Goal: Task Accomplishment & Management: Complete application form

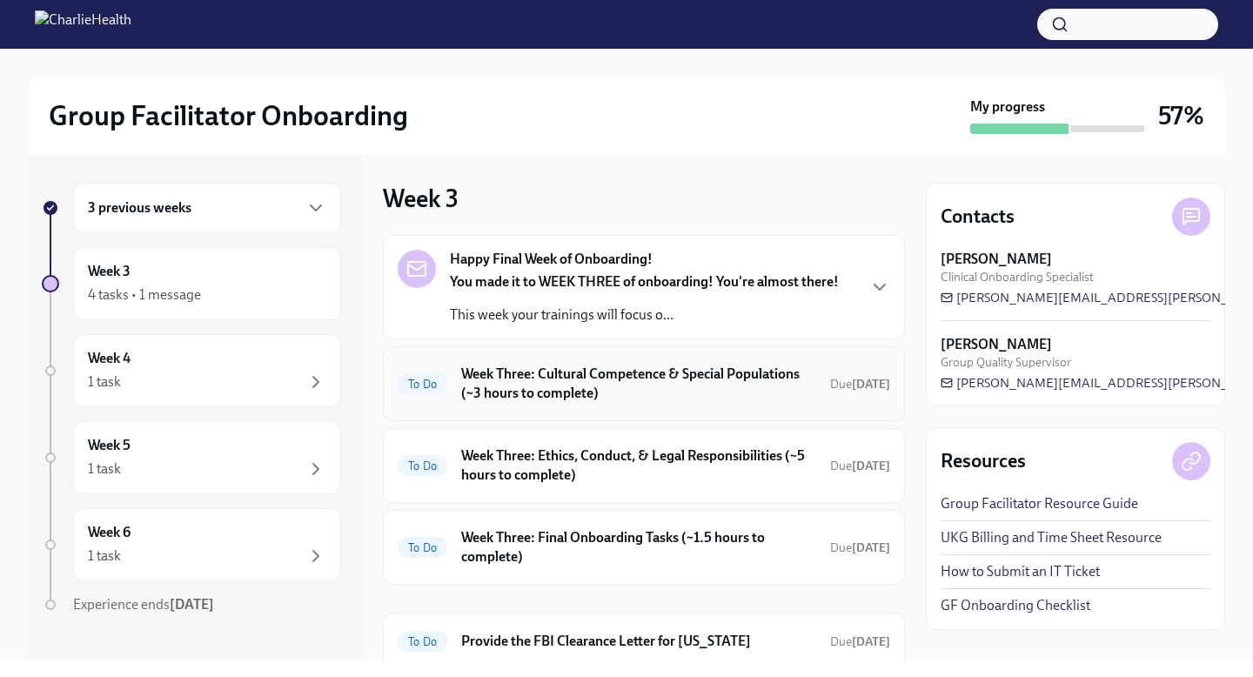
click at [517, 391] on h6 "Week Three: Cultural Competence & Special Populations (~3 hours to complete)" at bounding box center [638, 384] width 355 height 38
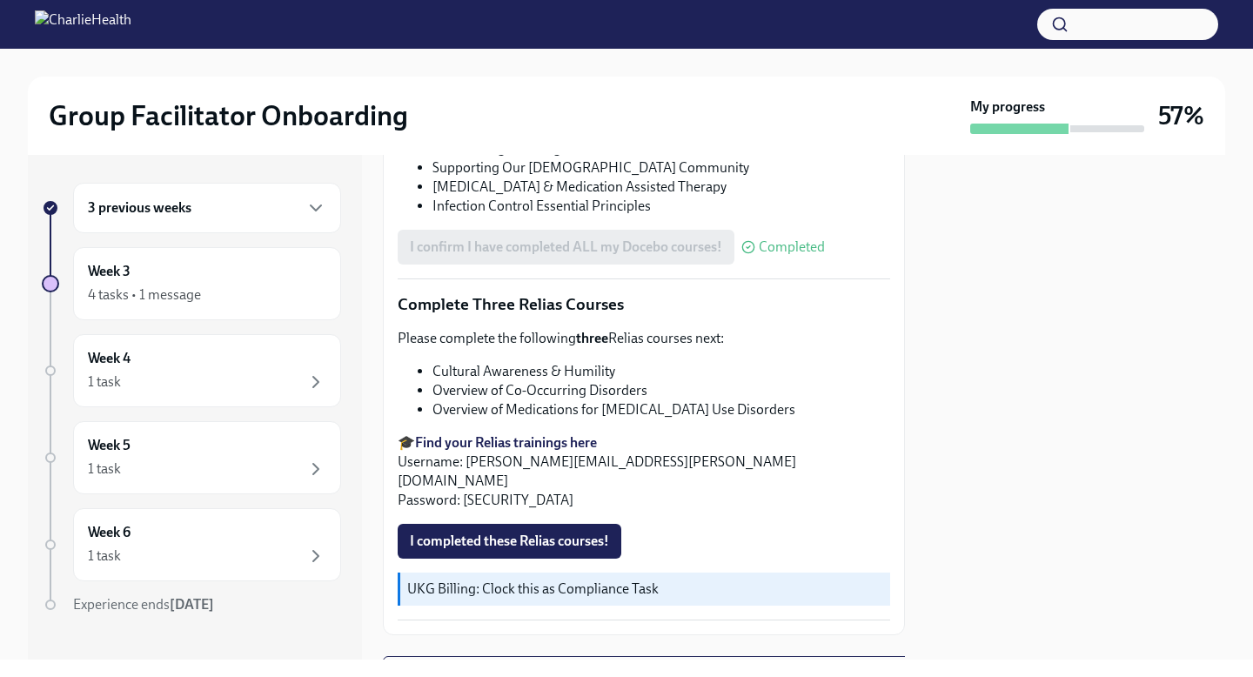
scroll to position [1374, 0]
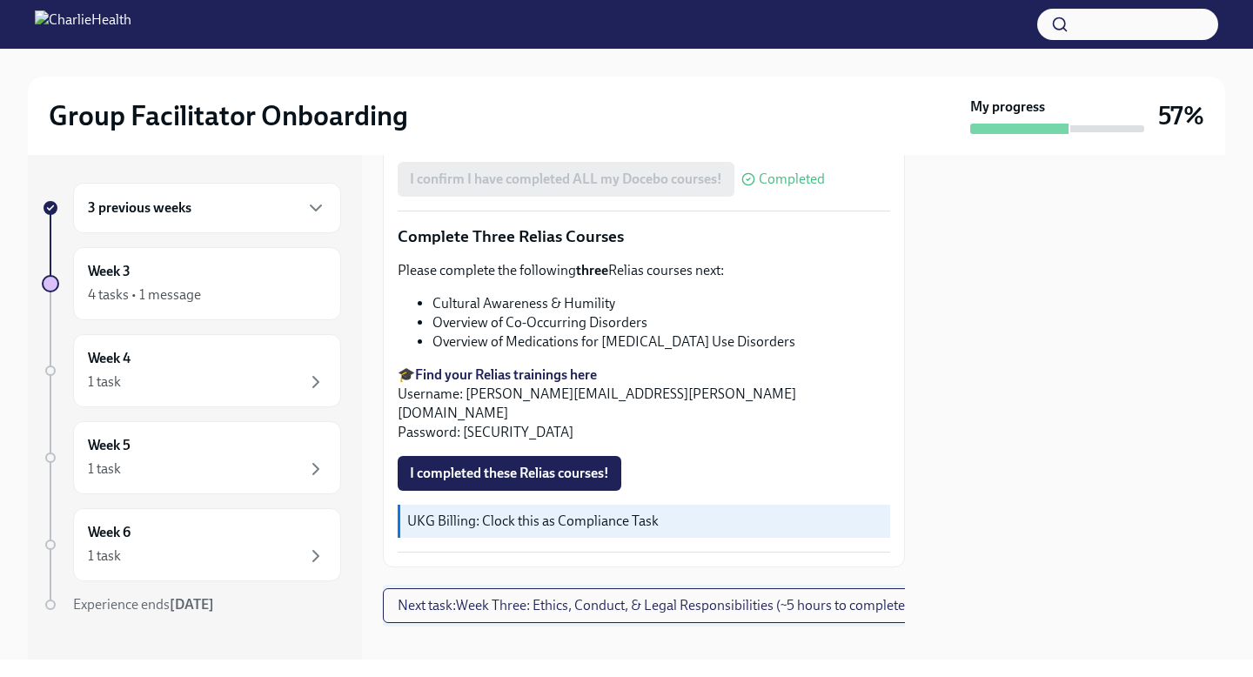
click at [570, 597] on span "Next task : Week Three: Ethics, Conduct, & Legal Responsibilities (~5 hours to …" at bounding box center [654, 605] width 512 height 17
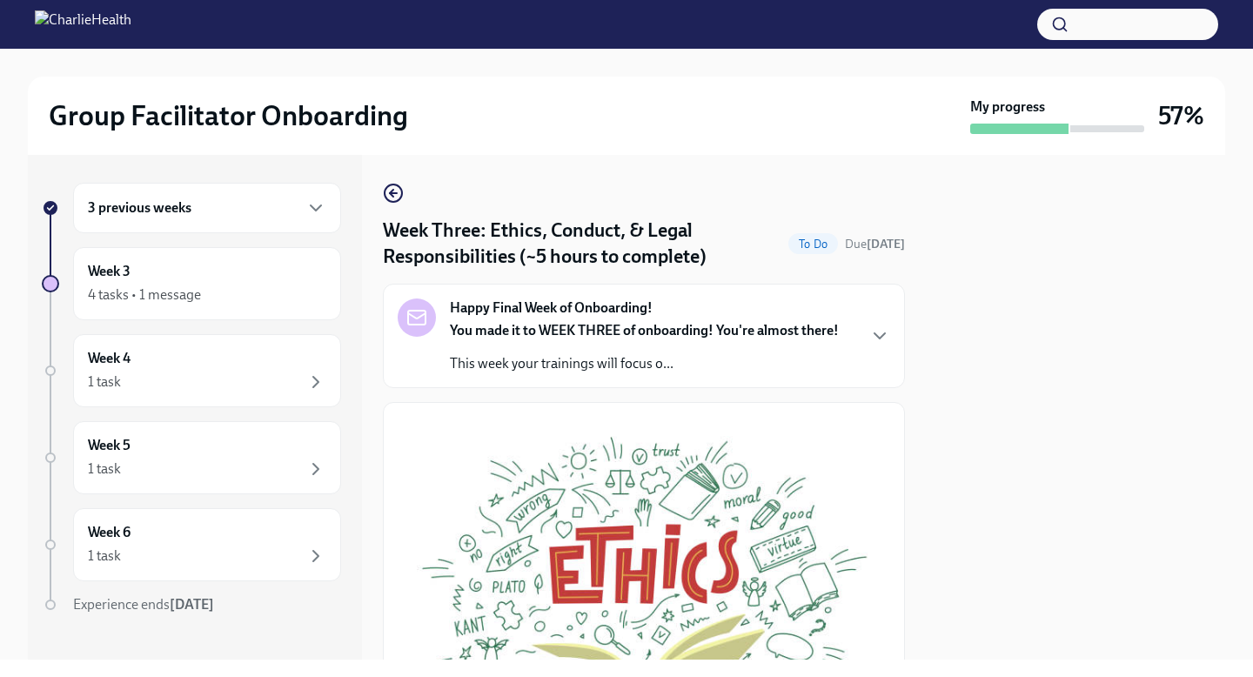
click at [782, 304] on div "Happy Final Week of Onboarding! You made it to WEEK THREE of onboarding! You're…" at bounding box center [644, 335] width 389 height 75
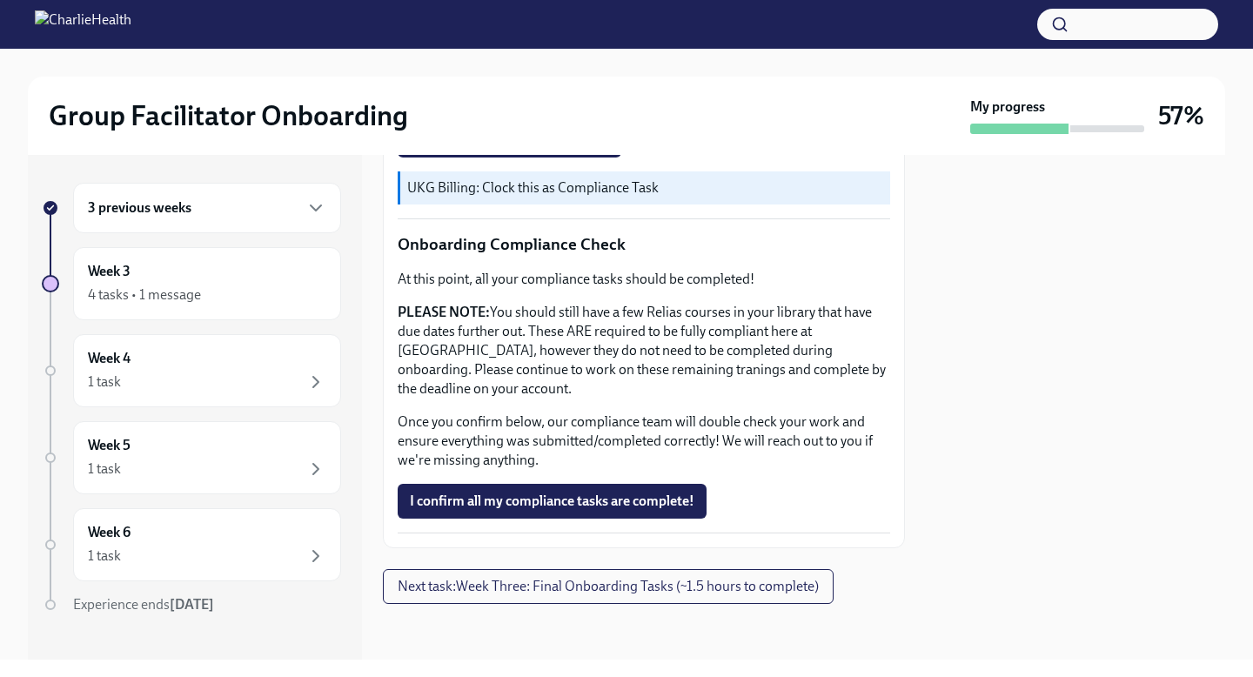
scroll to position [1430, 0]
click at [233, 298] on div "4 tasks • 1 message" at bounding box center [207, 294] width 238 height 21
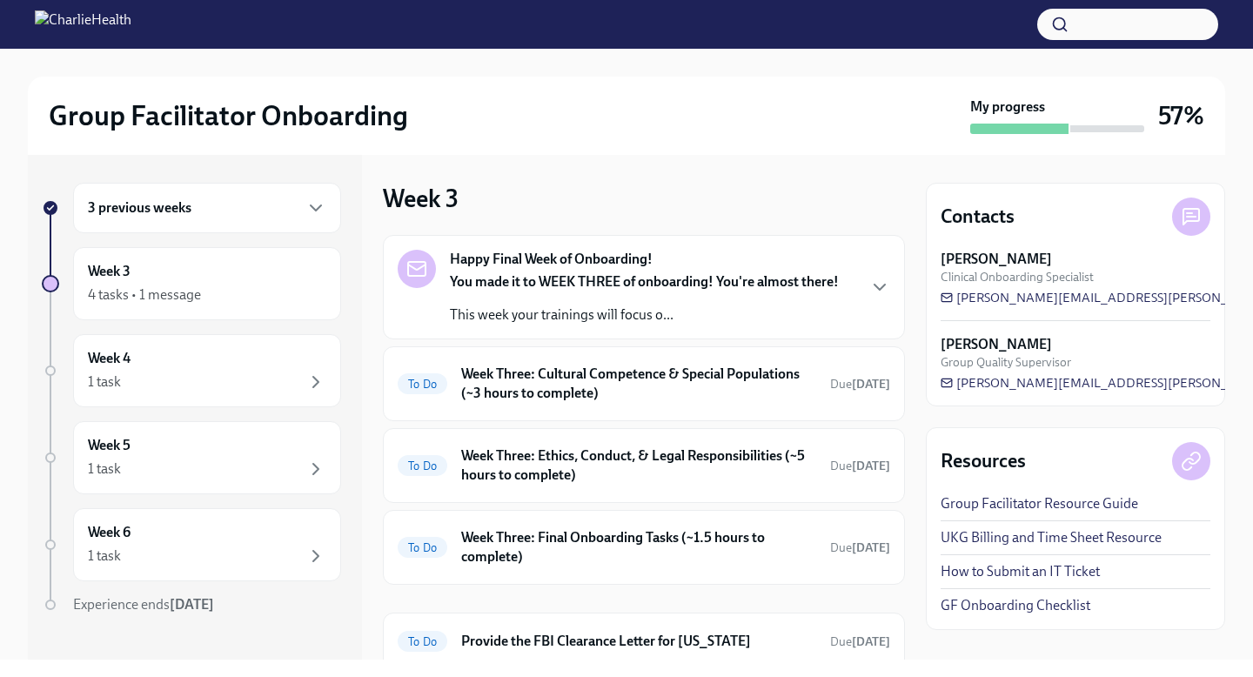
click at [672, 312] on p "This week your trainings will focus o..." at bounding box center [644, 314] width 389 height 19
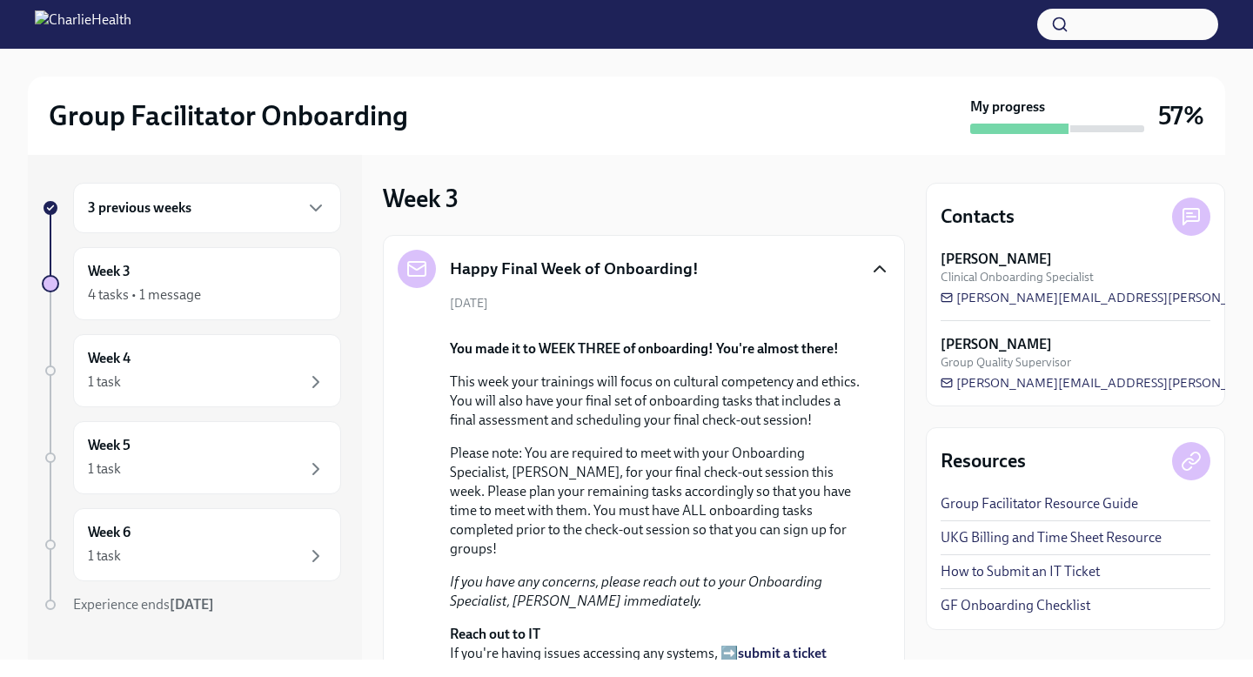
click at [874, 274] on icon "button" at bounding box center [879, 268] width 21 height 21
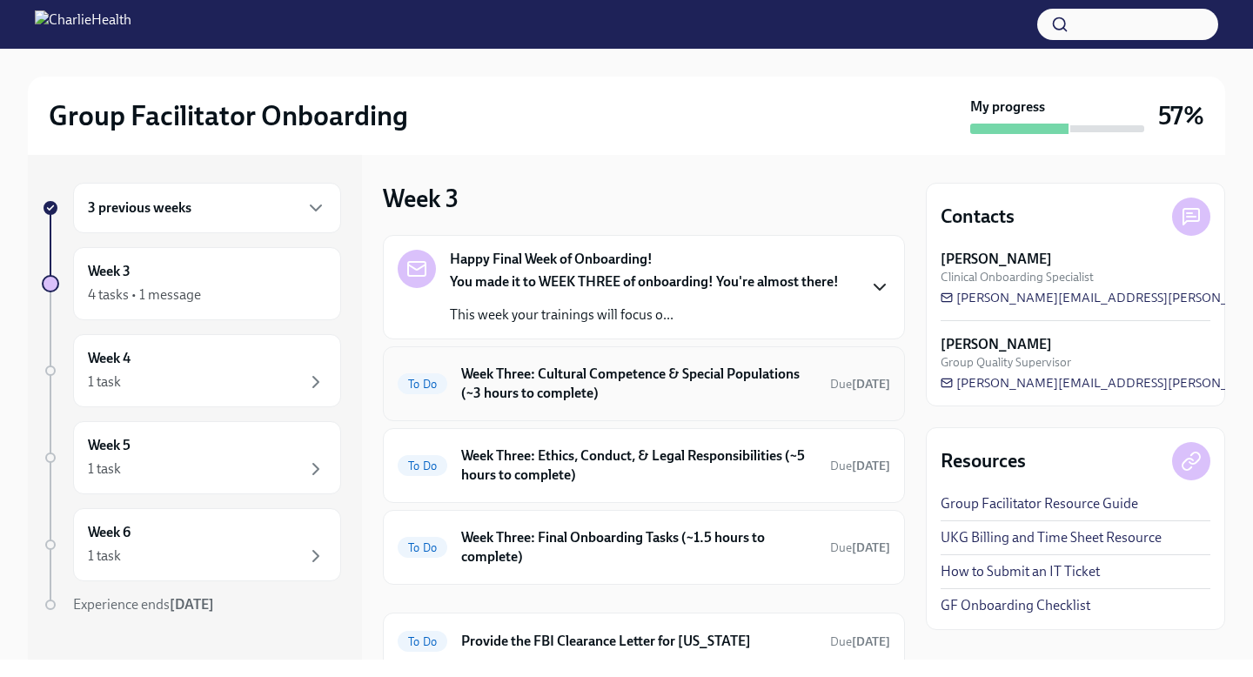
click at [799, 385] on h6 "Week Three: Cultural Competence & Special Populations (~3 hours to complete)" at bounding box center [638, 384] width 355 height 38
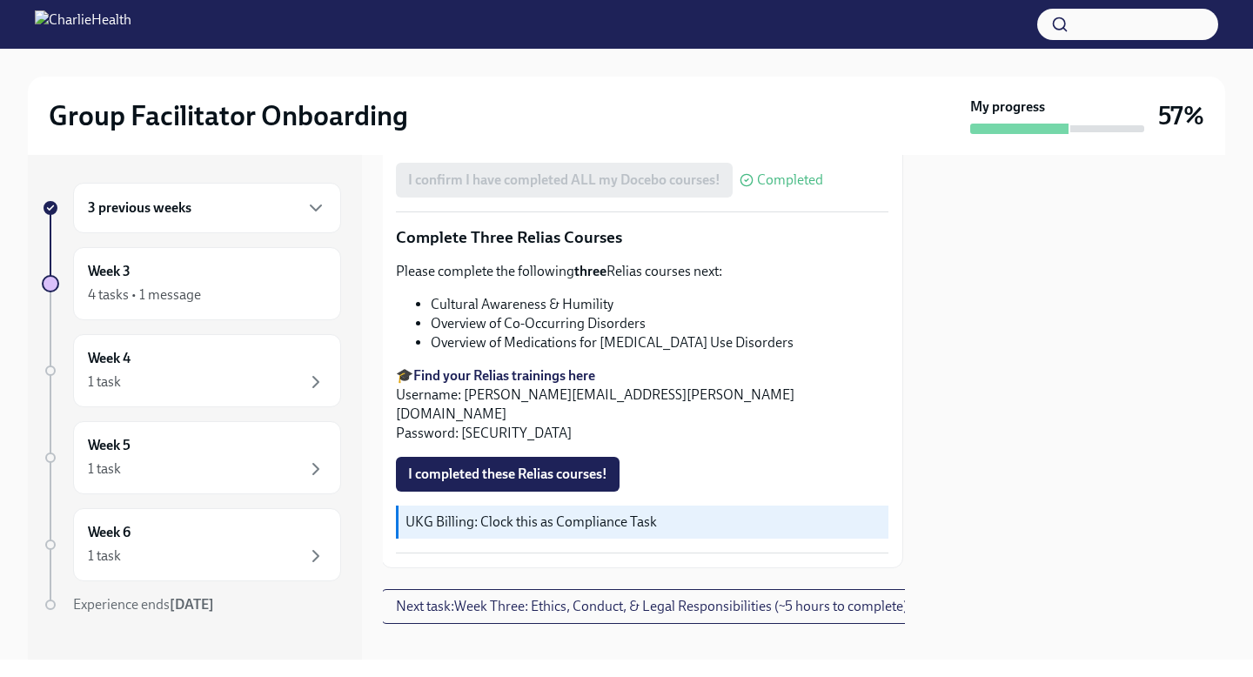
scroll to position [1374, 2]
click at [723, 597] on span "Next task : Week Three: Ethics, Conduct, & Legal Responsibilities (~5 hours to …" at bounding box center [652, 605] width 512 height 17
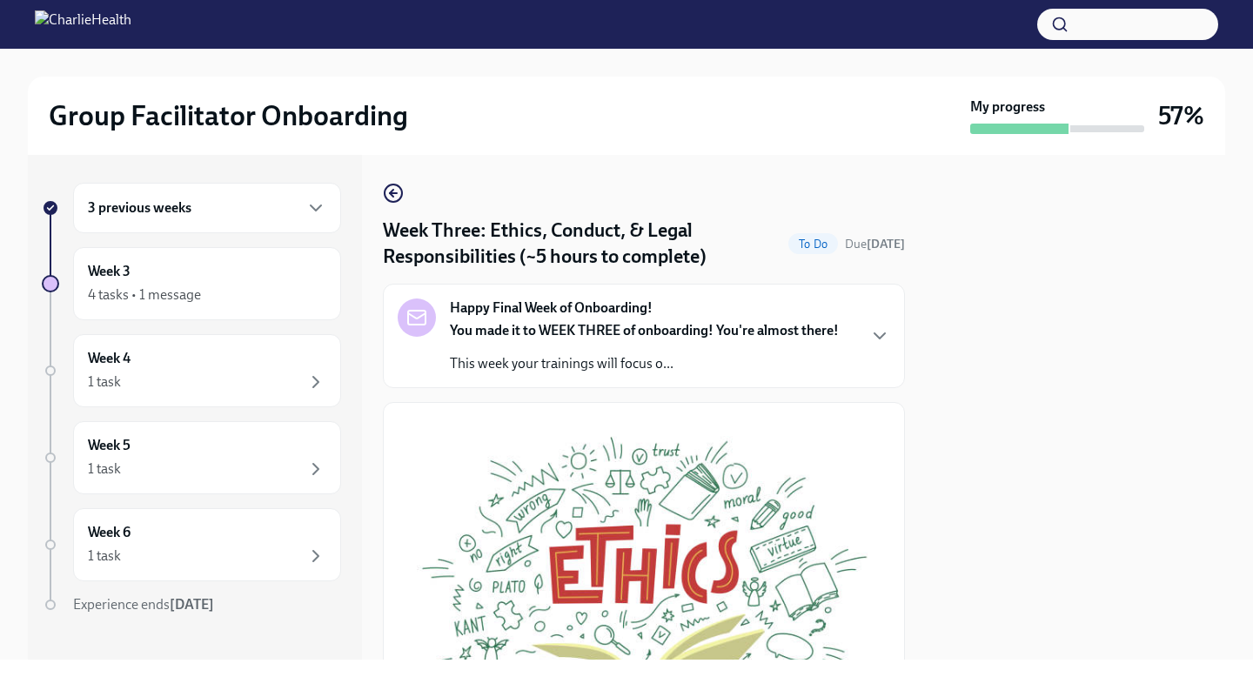
click at [793, 327] on strong "You made it to WEEK THREE of onboarding! You're almost there!" at bounding box center [644, 330] width 389 height 17
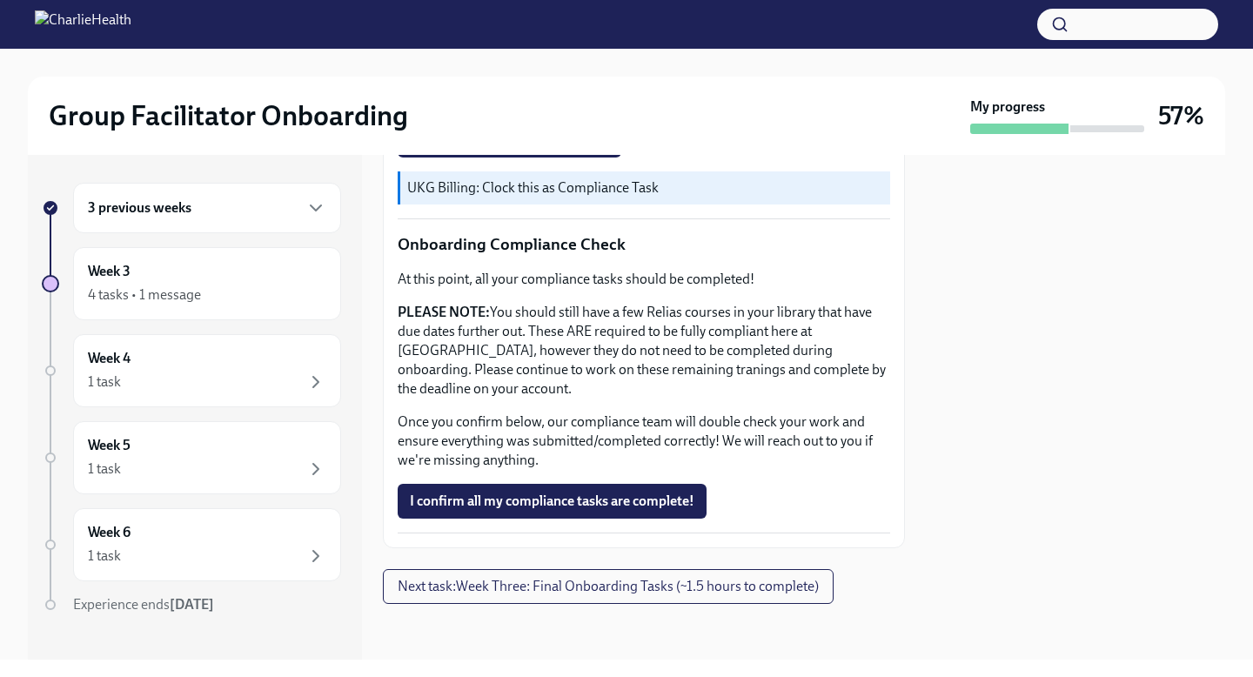
scroll to position [1497, 0]
click at [232, 374] on div "1 task" at bounding box center [207, 381] width 238 height 21
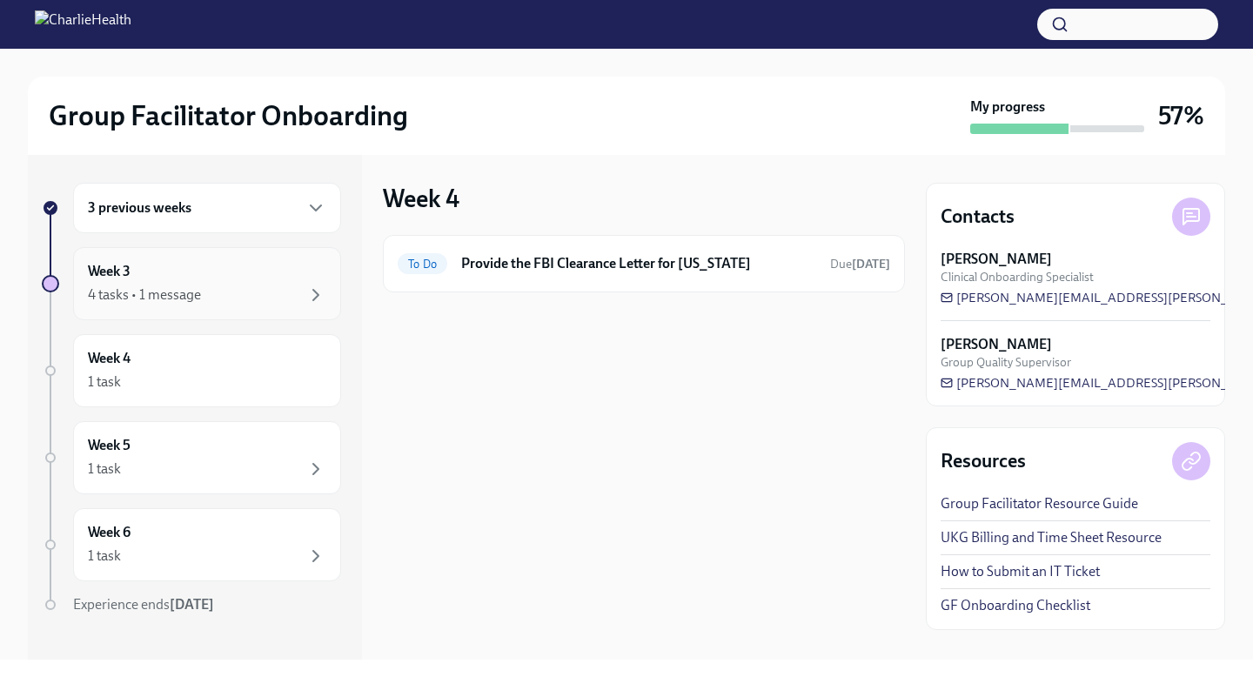
click at [251, 298] on div "4 tasks • 1 message" at bounding box center [207, 294] width 238 height 21
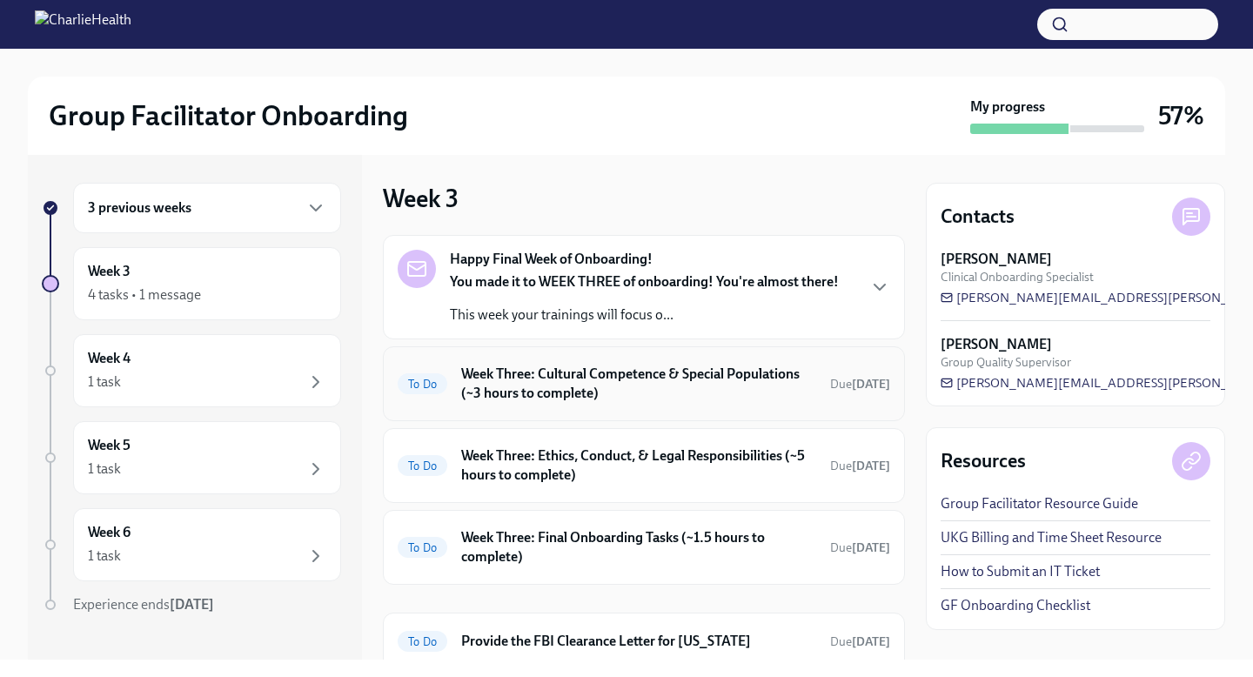
click at [579, 378] on h6 "Week Three: Cultural Competence & Special Populations (~3 hours to complete)" at bounding box center [638, 384] width 355 height 38
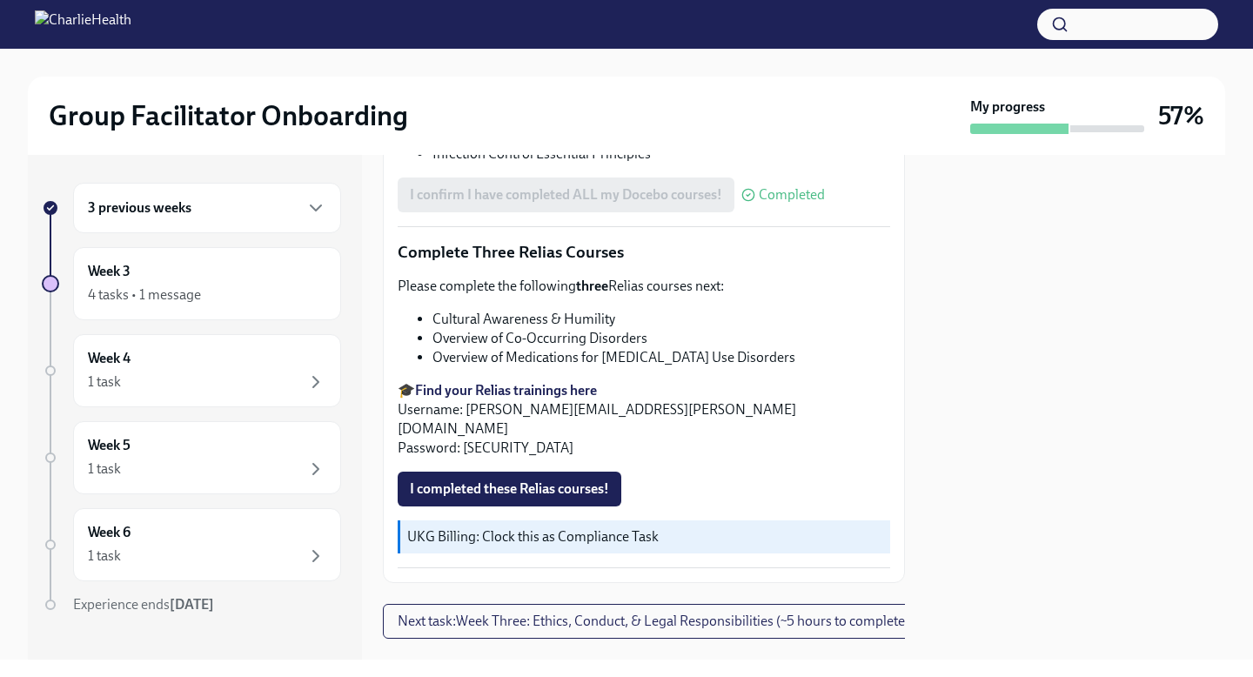
scroll to position [1374, 0]
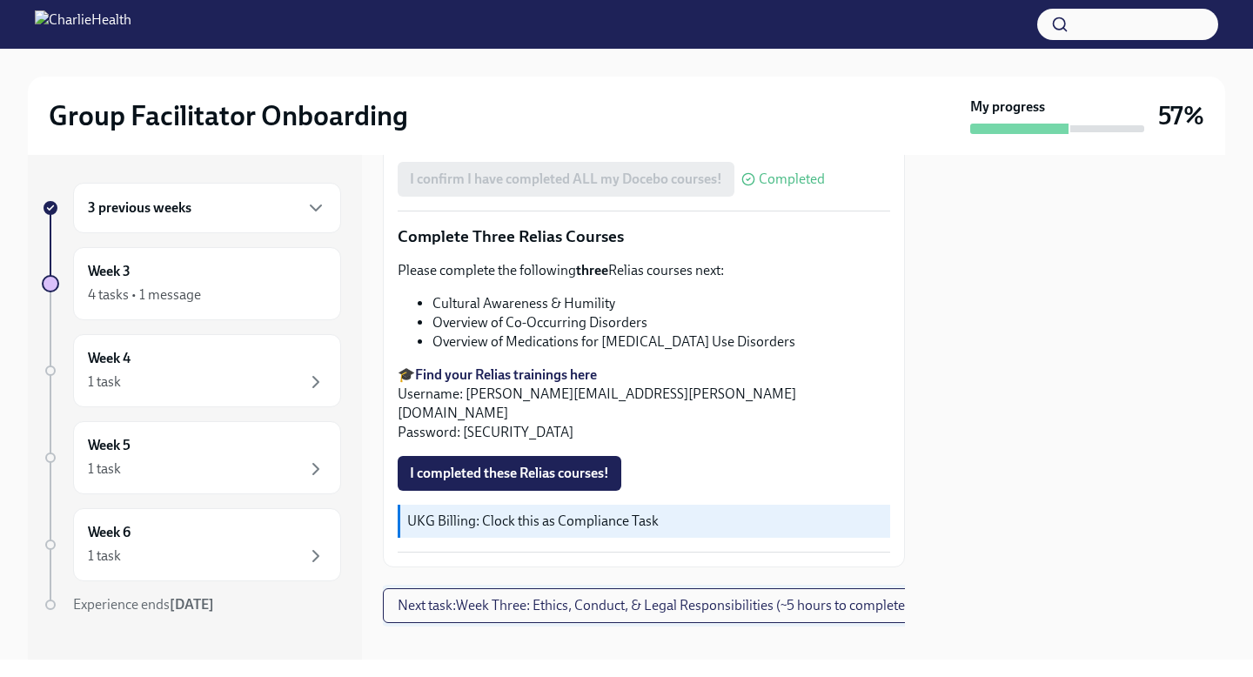
click at [719, 597] on span "Next task : Week Three: Ethics, Conduct, & Legal Responsibilities (~5 hours to …" at bounding box center [654, 605] width 512 height 17
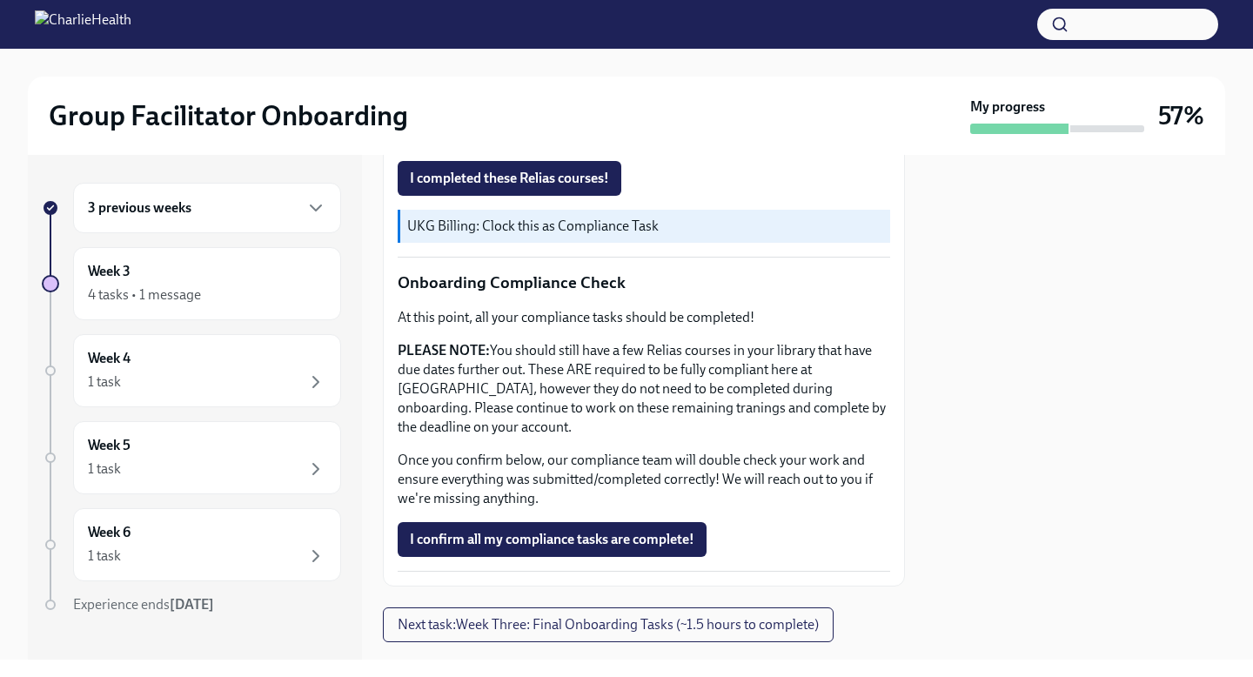
scroll to position [954, 0]
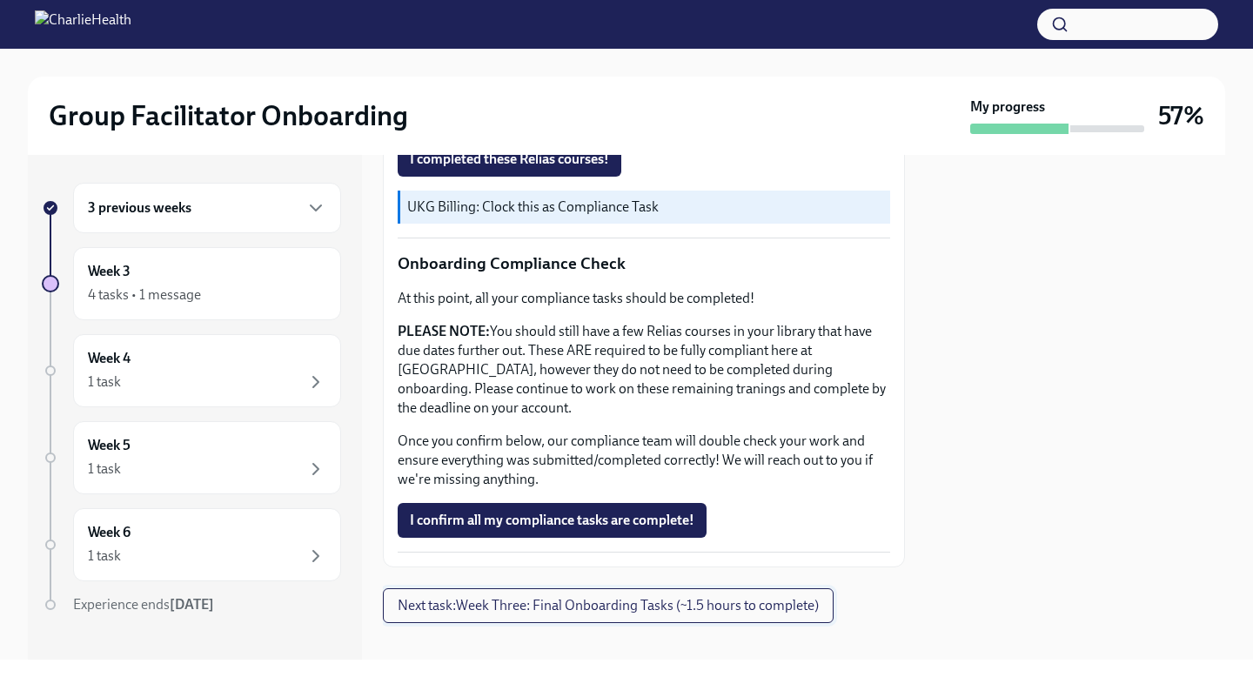
click at [746, 597] on span "Next task : Week Three: Final Onboarding Tasks (~1.5 hours to complete)" at bounding box center [608, 605] width 421 height 17
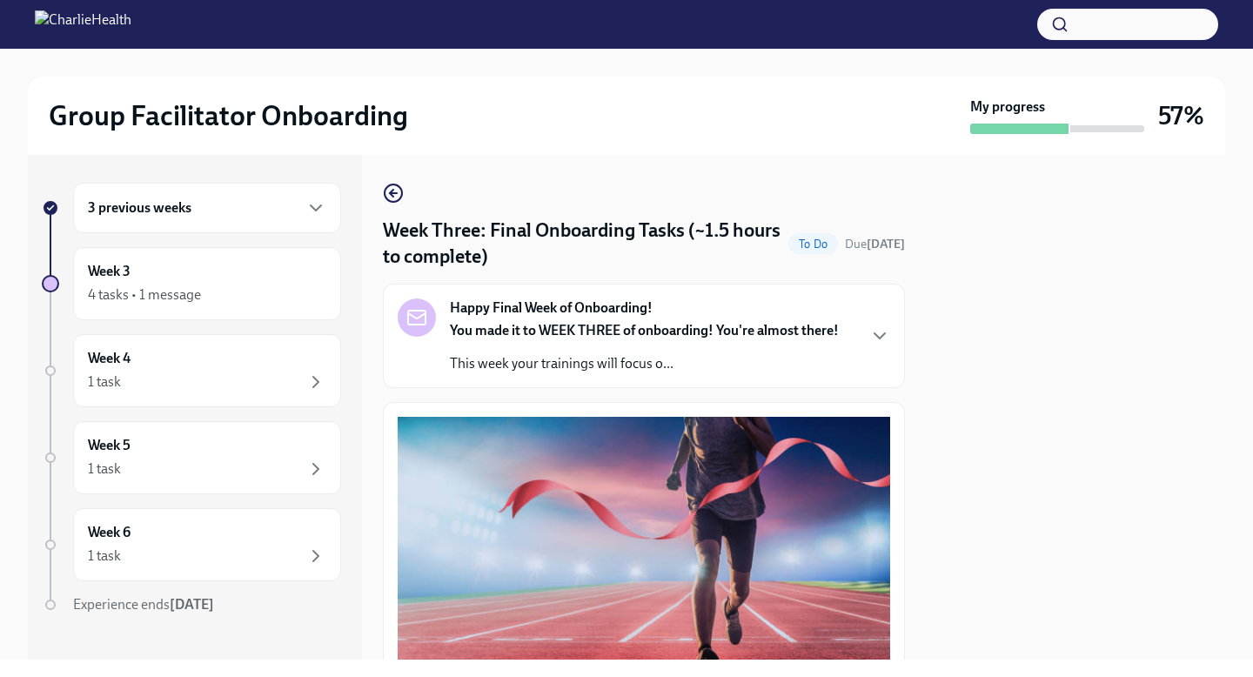
click at [736, 319] on div "Happy Final Week of Onboarding! You made it to WEEK THREE of onboarding! You're…" at bounding box center [644, 335] width 389 height 75
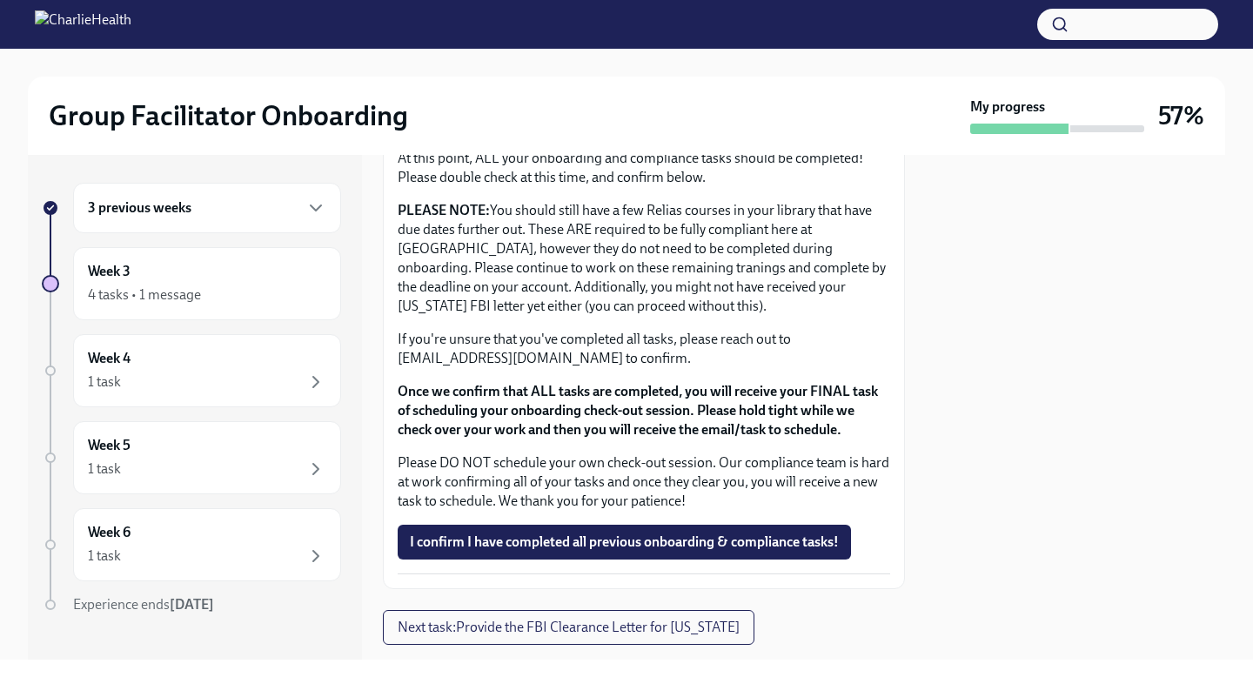
scroll to position [2144, 0]
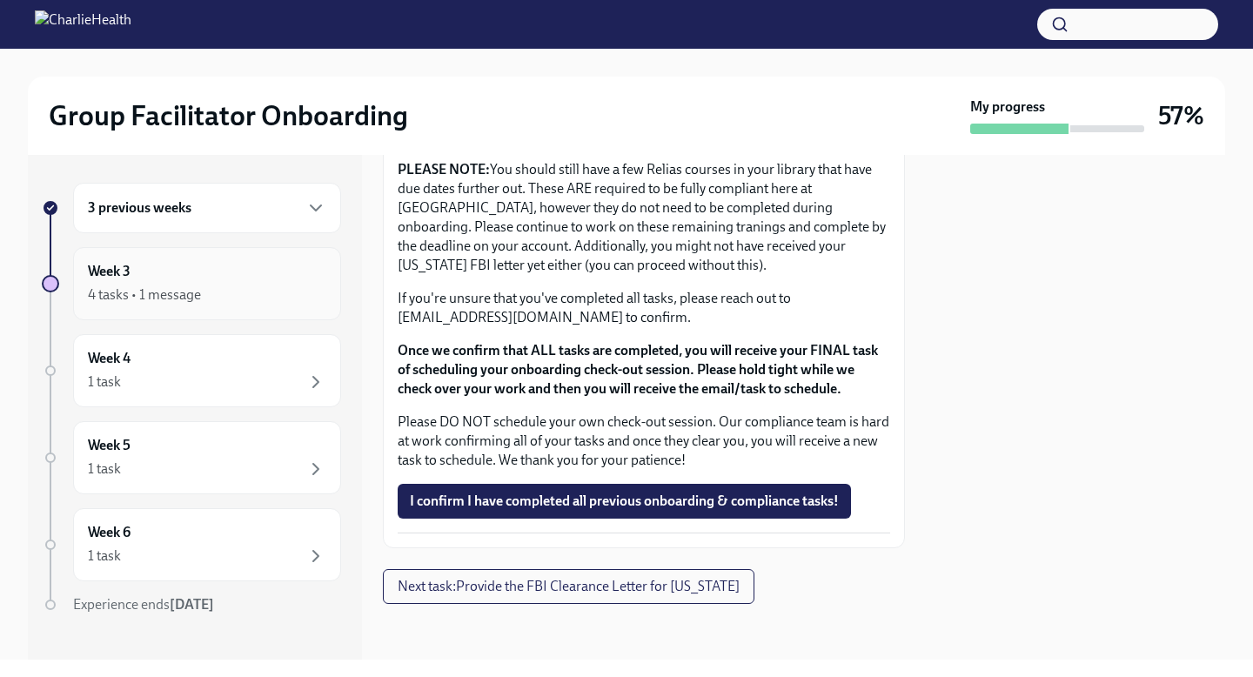
click at [253, 279] on div "Week 3 4 tasks • 1 message" at bounding box center [207, 283] width 238 height 43
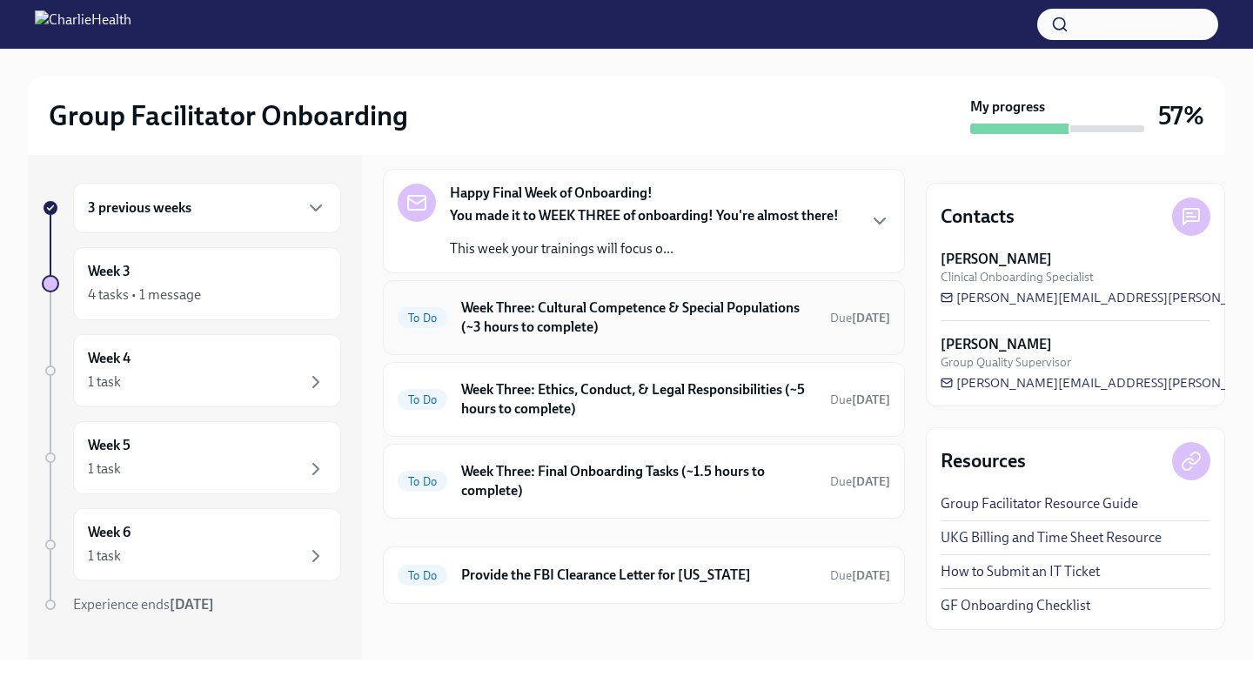
scroll to position [65, 0]
click at [742, 494] on h6 "Week Three: Final Onboarding Tasks (~1.5 hours to complete)" at bounding box center [638, 482] width 355 height 38
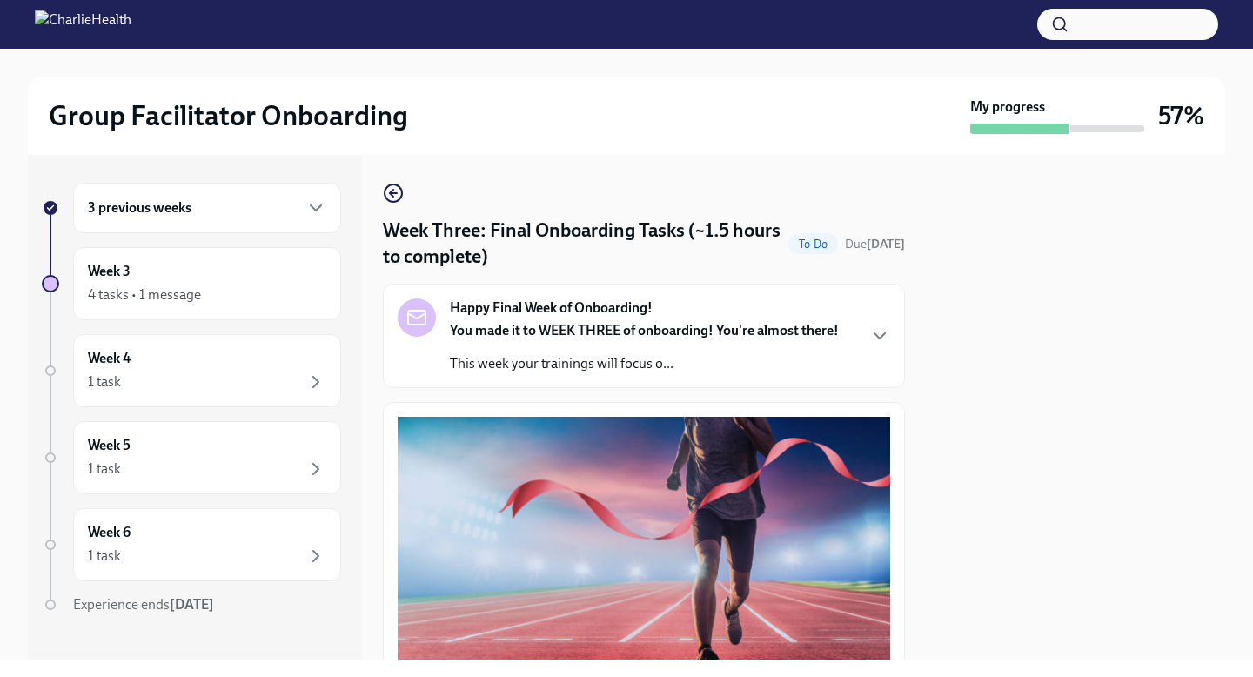
click at [385, 170] on div "Week Three: Final Onboarding Tasks (~1.5 hours to complete) To Do Due [DATE] Ha…" at bounding box center [644, 407] width 522 height 505
click at [389, 195] on icon "button" at bounding box center [393, 193] width 21 height 21
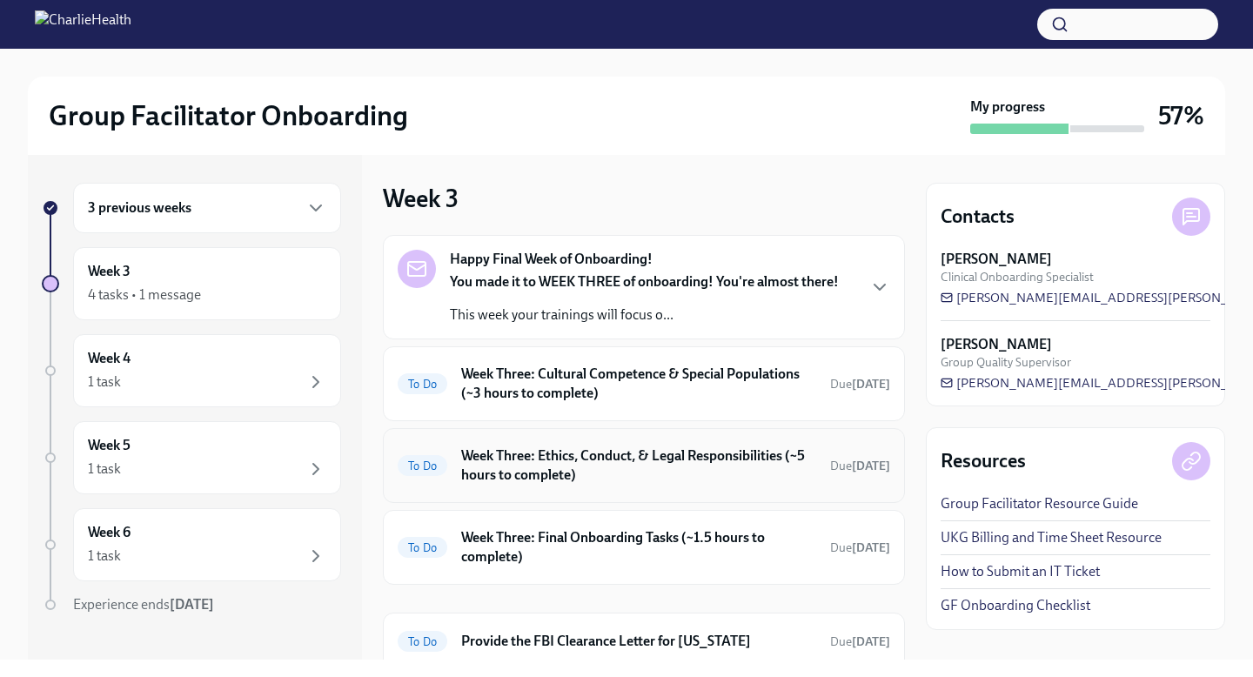
click at [748, 475] on h6 "Week Three: Ethics, Conduct, & Legal Responsibilities (~5 hours to complete)" at bounding box center [638, 465] width 355 height 38
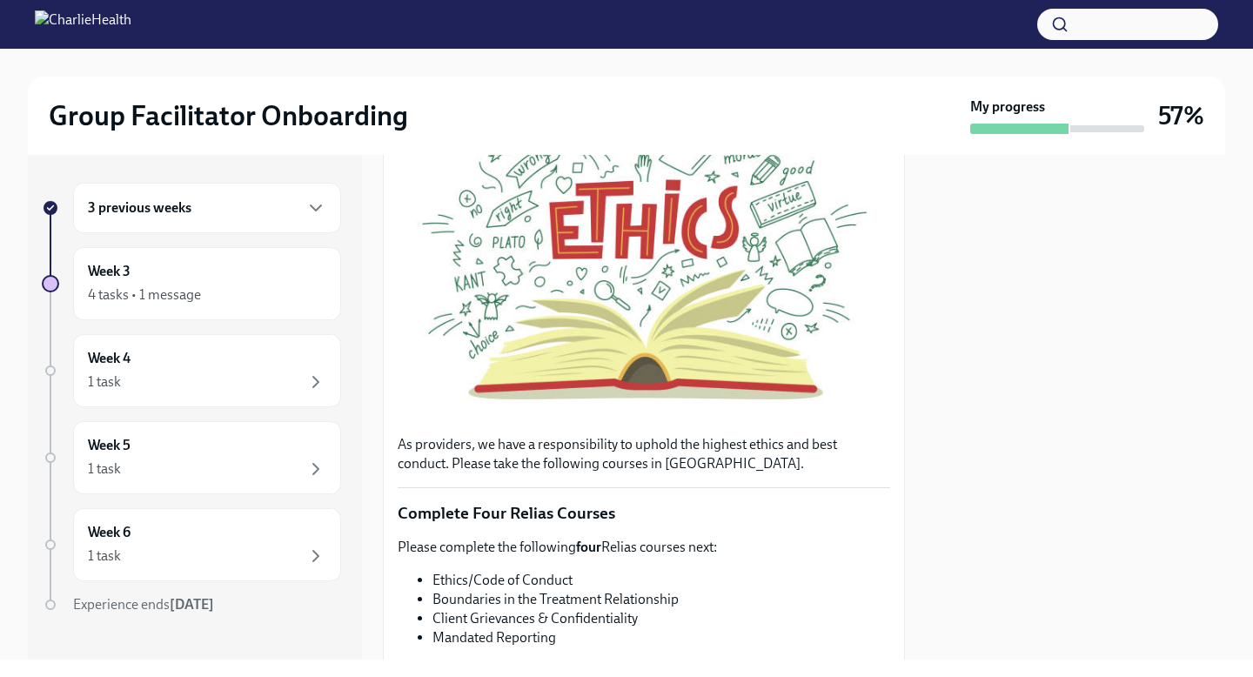
scroll to position [447, 0]
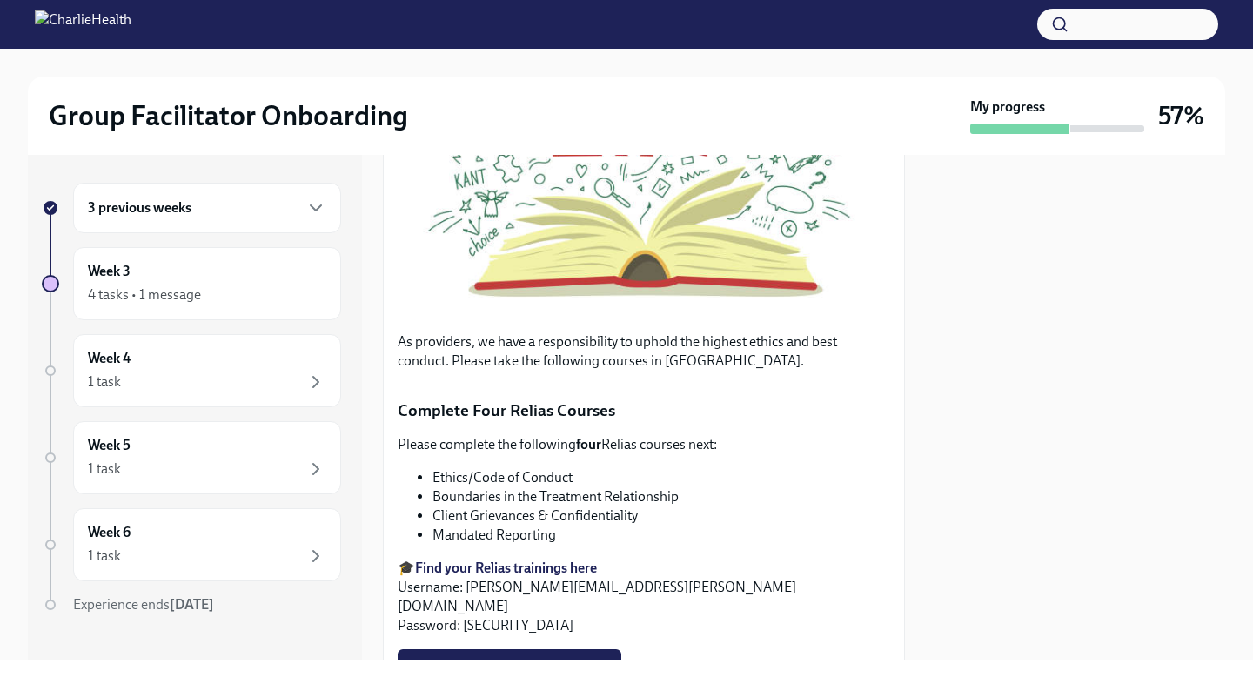
click at [528, 545] on div "Please complete the following four Relias courses next: Ethics/Code of Conduct …" at bounding box center [644, 535] width 492 height 200
click at [519, 491] on li "Boundaries in the Treatment Relationship" at bounding box center [661, 496] width 458 height 19
click at [520, 512] on li "Client Grievances & Confidentiality" at bounding box center [661, 515] width 458 height 19
click at [569, 658] on span "I completed these Relias courses!" at bounding box center [509, 666] width 199 height 17
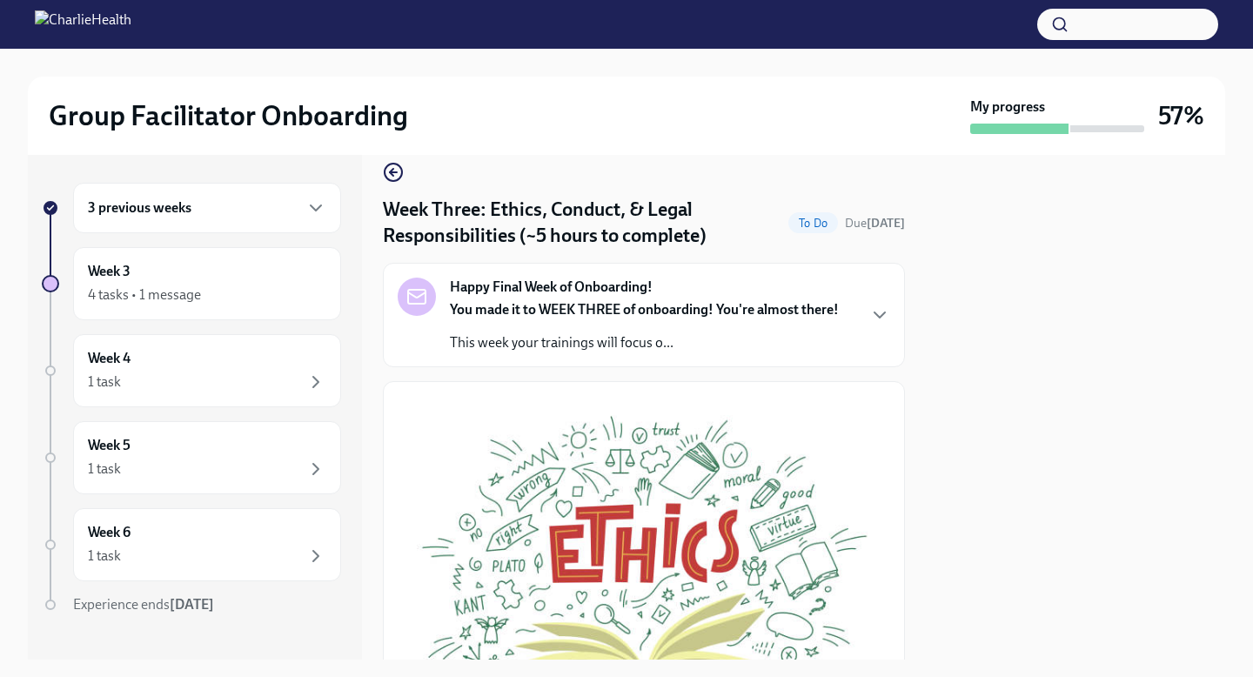
scroll to position [25, 0]
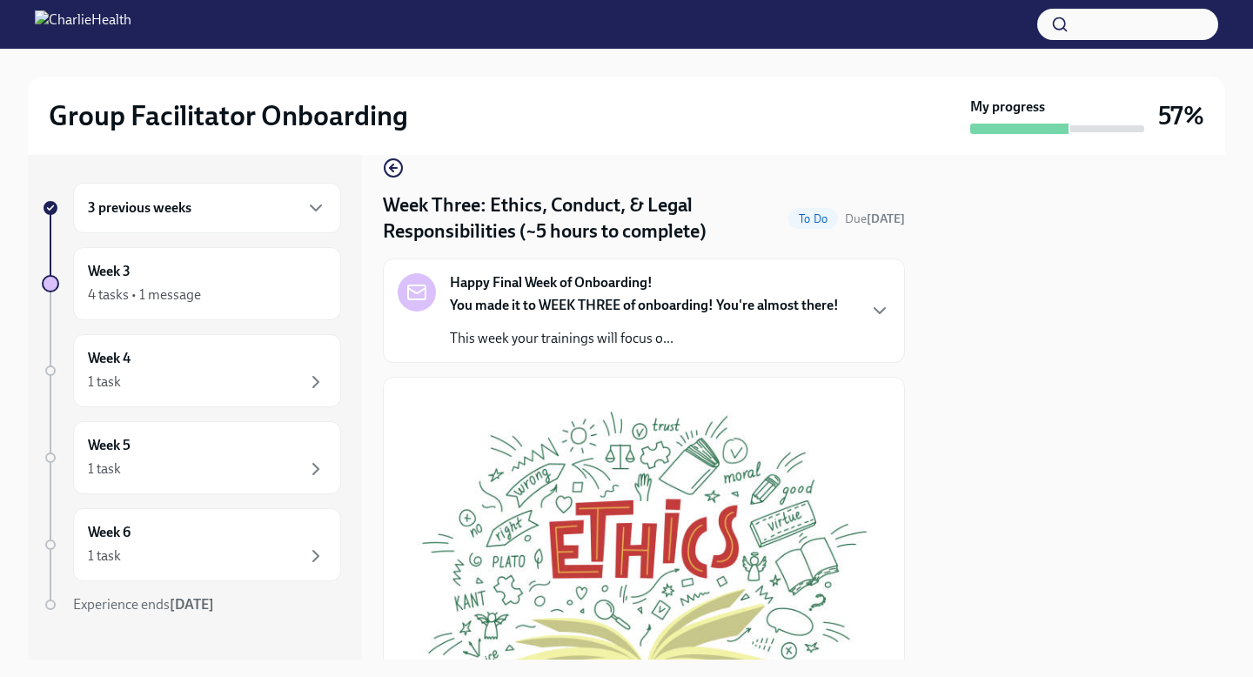
click at [617, 350] on div "Happy Final Week of Onboarding! You made it to WEEK THREE of onboarding! You're…" at bounding box center [644, 310] width 522 height 104
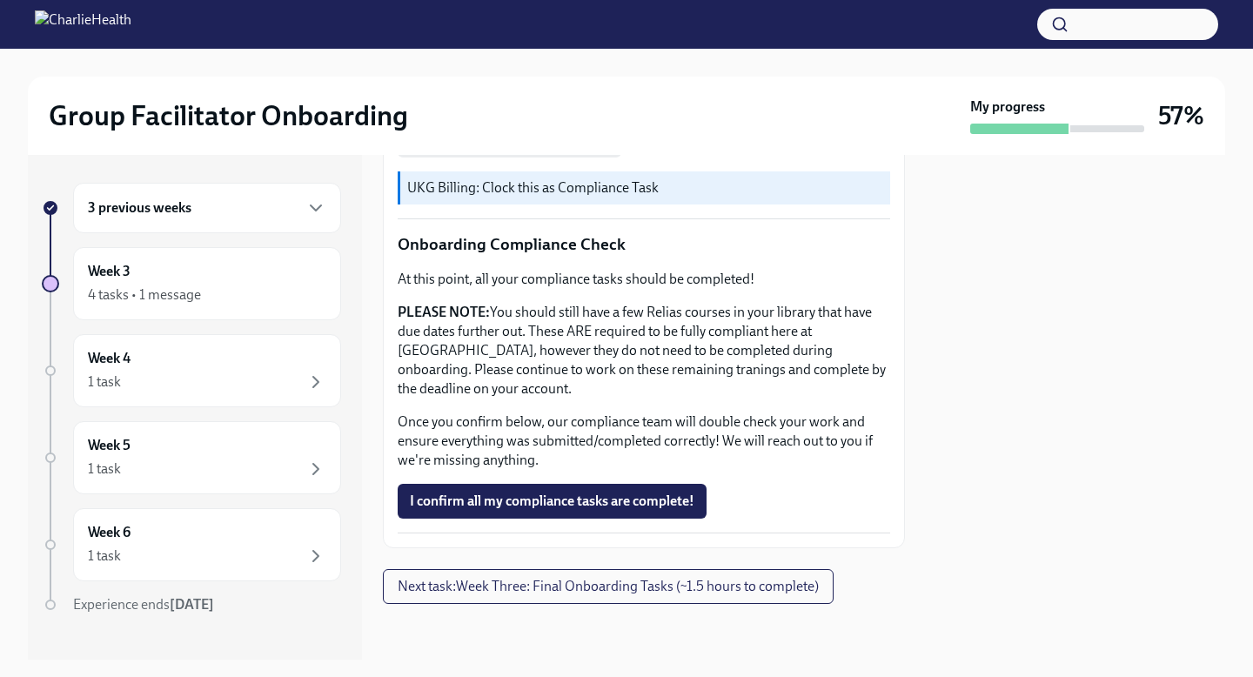
scroll to position [1635, 0]
click at [240, 298] on div "4 tasks • 1 message" at bounding box center [207, 294] width 238 height 21
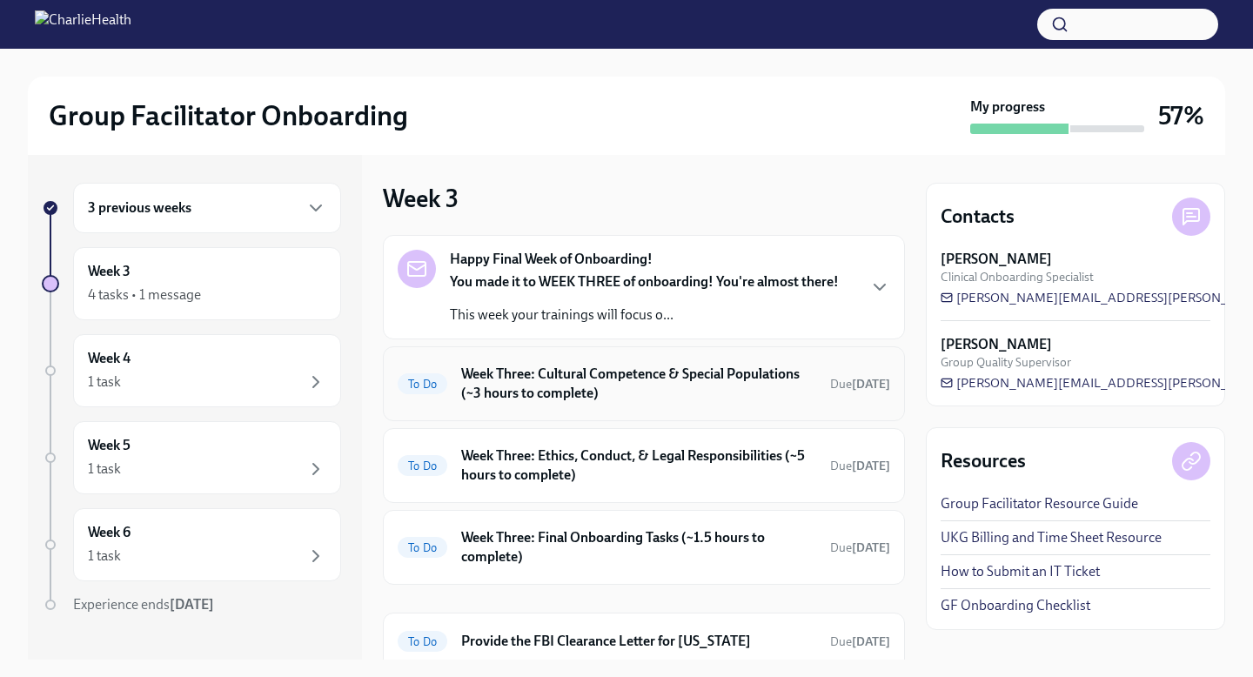
click at [577, 366] on h6 "Week Three: Cultural Competence & Special Populations (~3 hours to complete)" at bounding box center [638, 384] width 355 height 38
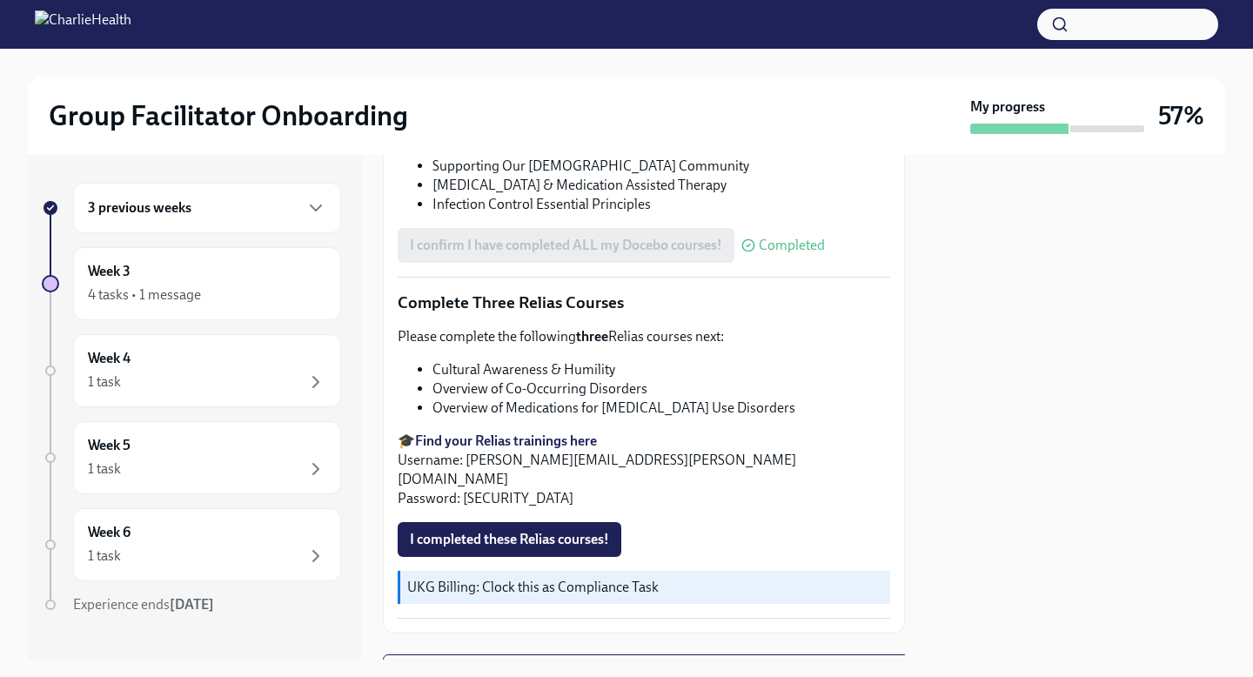
scroll to position [1374, 0]
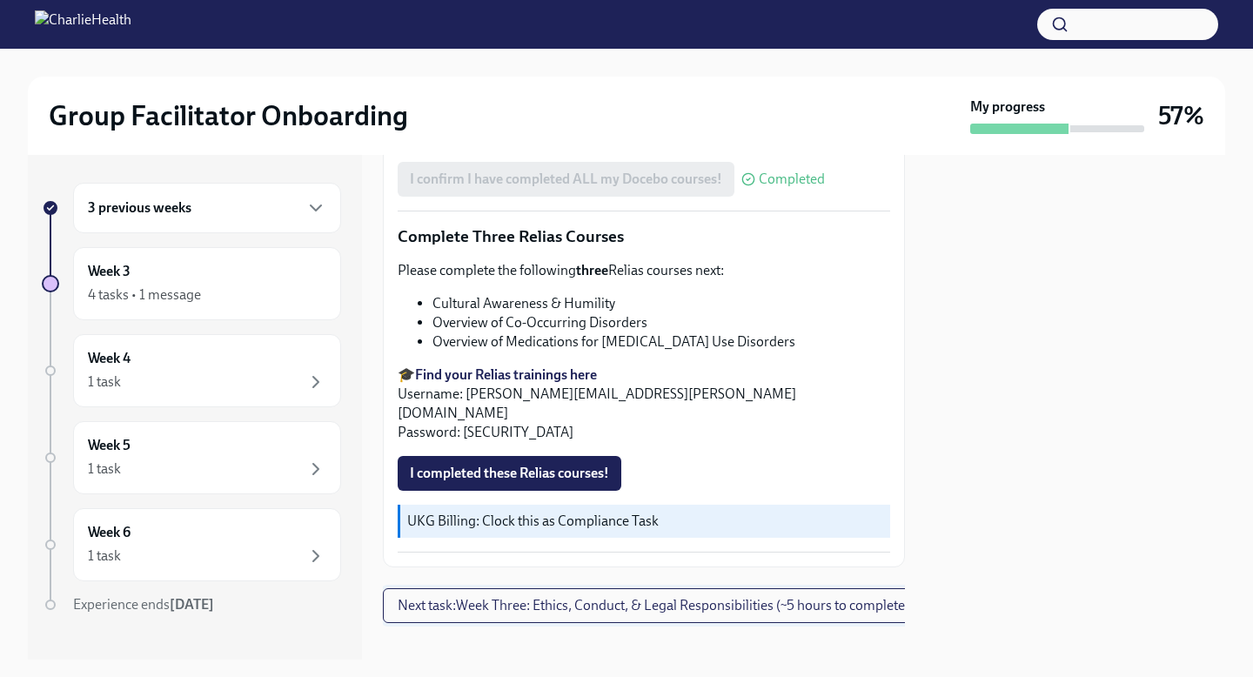
click at [734, 597] on span "Next task : Week Three: Ethics, Conduct, & Legal Responsibilities (~5 hours to …" at bounding box center [654, 605] width 512 height 17
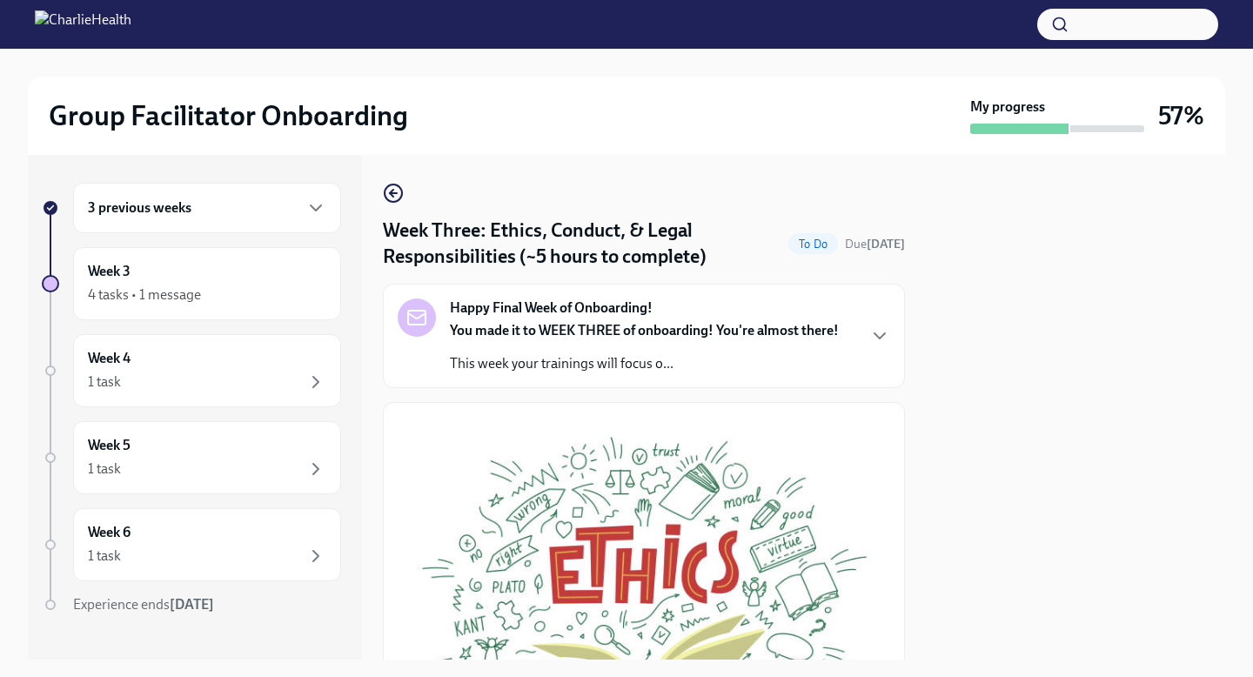
click at [750, 387] on div "Happy Final Week of Onboarding! You made it to WEEK THREE of onboarding! You're…" at bounding box center [644, 336] width 522 height 104
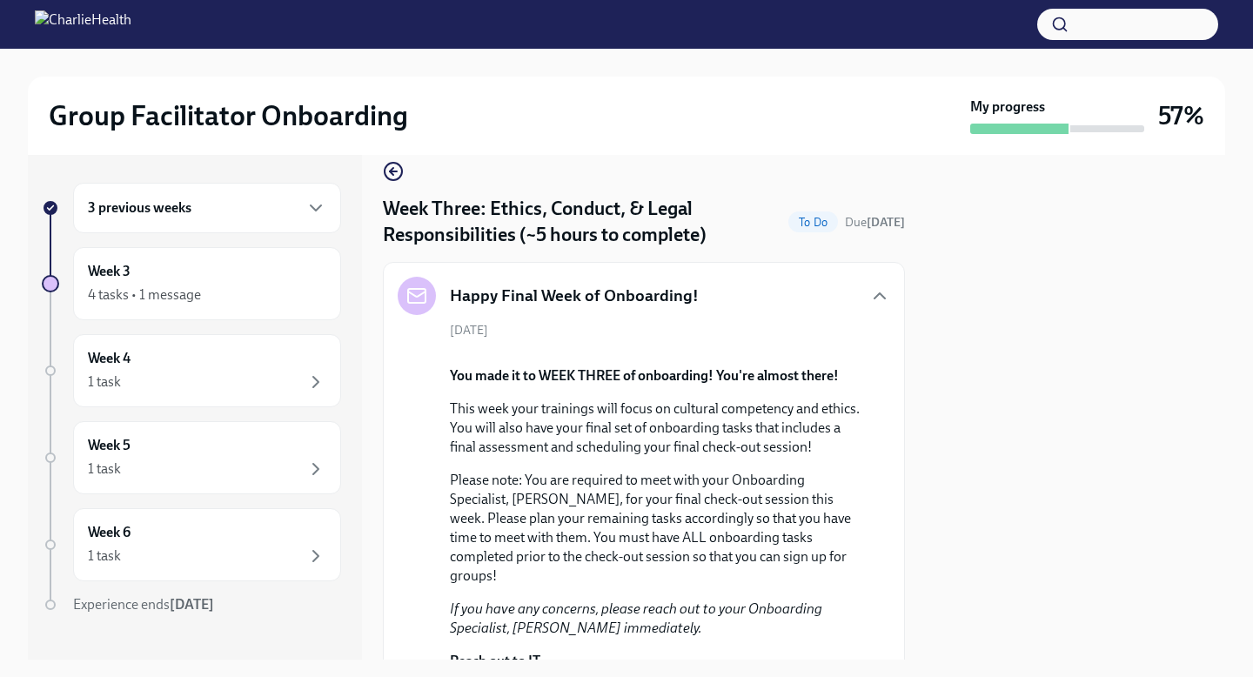
scroll to position [21, 0]
click at [250, 230] on div "3 previous weeks" at bounding box center [207, 208] width 268 height 50
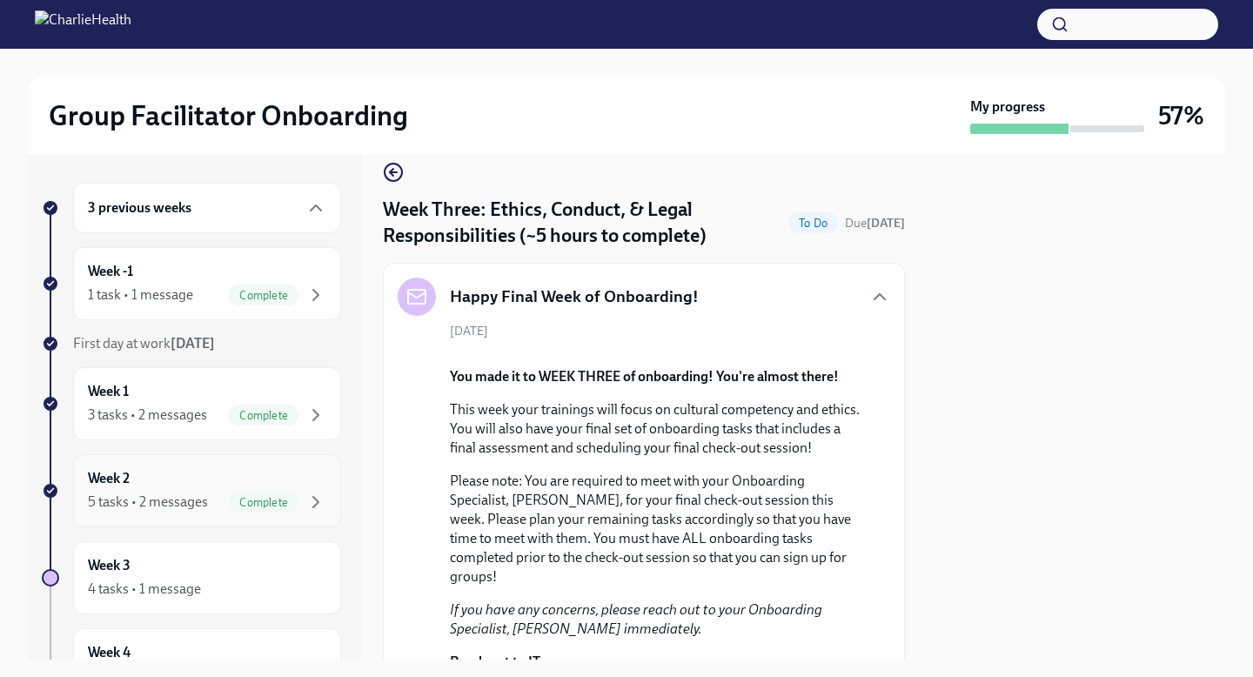
click at [272, 501] on span "Complete" at bounding box center [264, 502] width 70 height 13
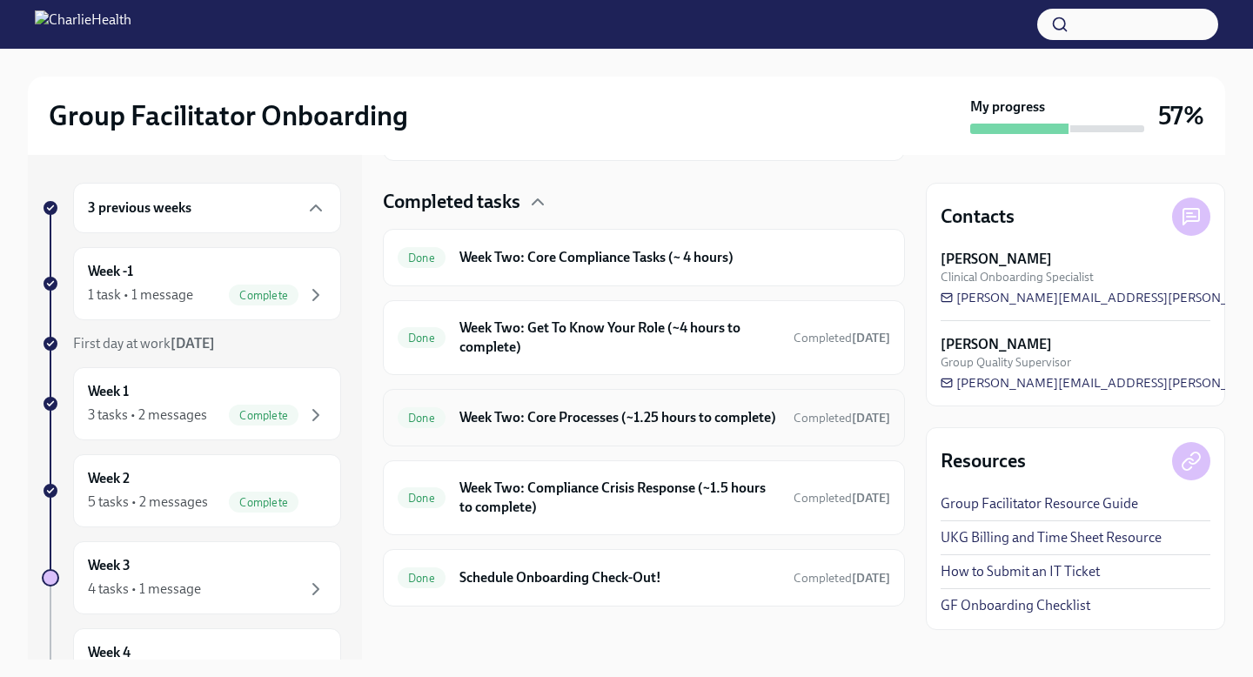
scroll to position [524, 0]
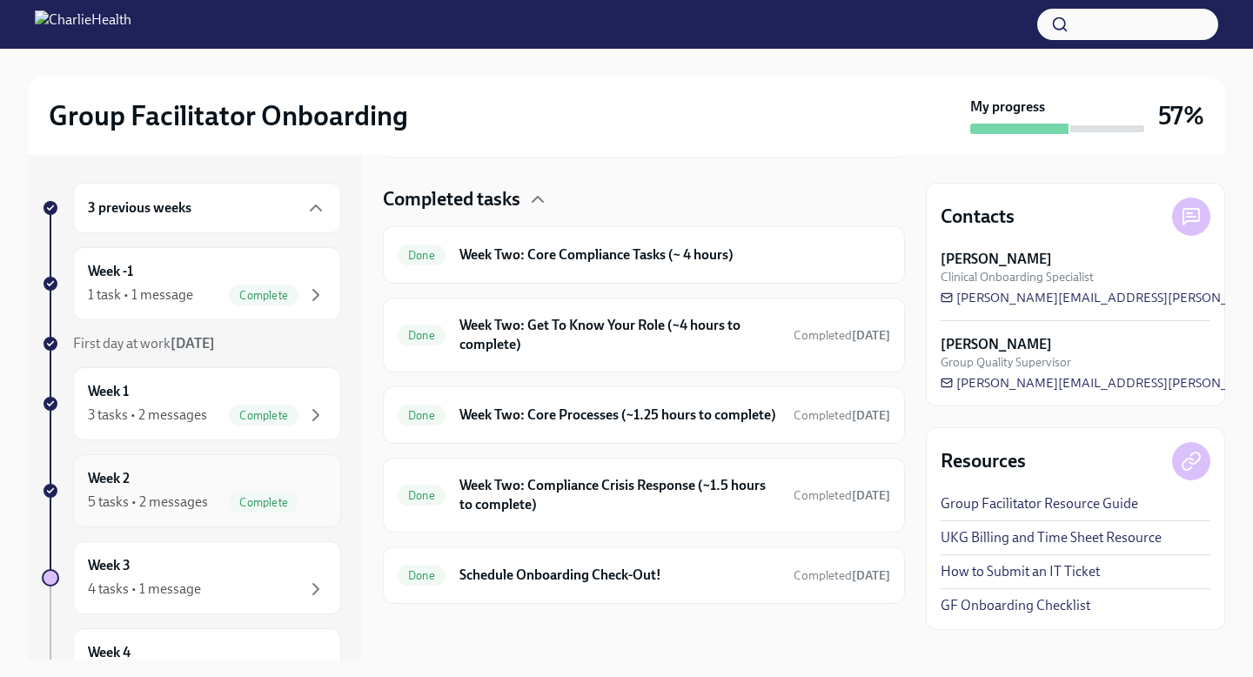
click at [270, 492] on div "Complete" at bounding box center [264, 502] width 70 height 21
click at [269, 567] on div "Week 3 4 tasks • 1 message" at bounding box center [207, 577] width 238 height 43
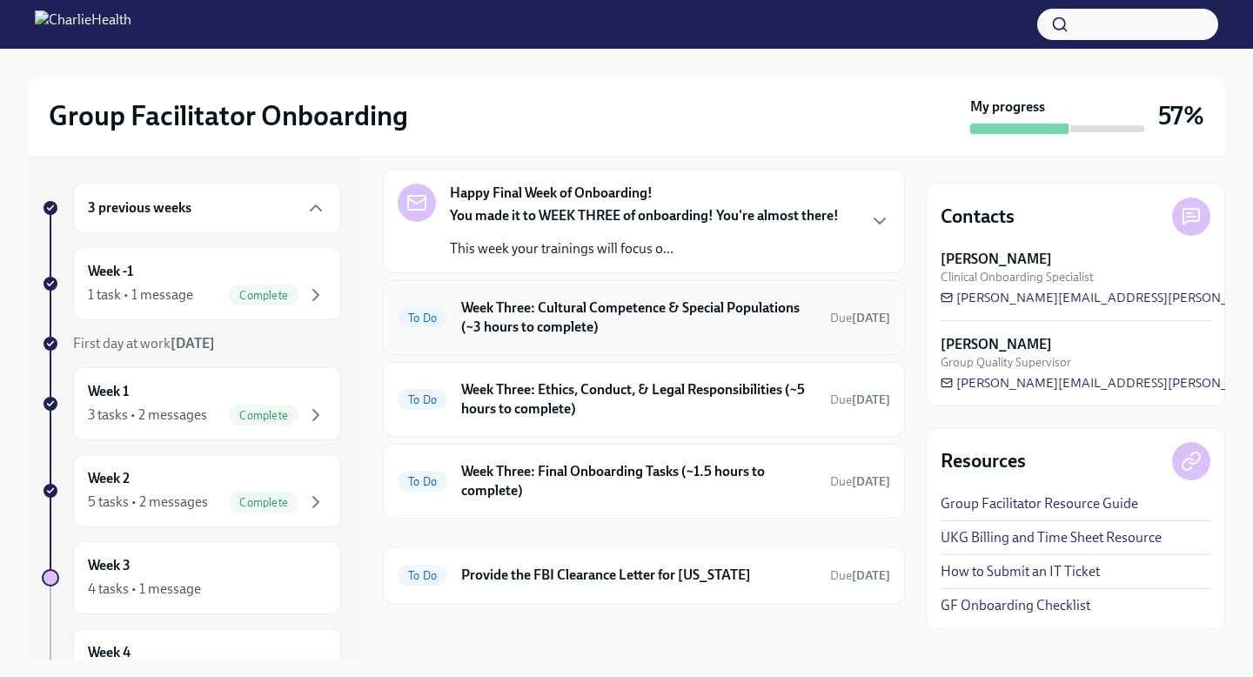
click at [505, 350] on div "To Do Week Three: Cultural Competence & Special Populations (~3 hours to comple…" at bounding box center [644, 317] width 522 height 75
click at [427, 321] on span "To Do" at bounding box center [423, 317] width 50 height 13
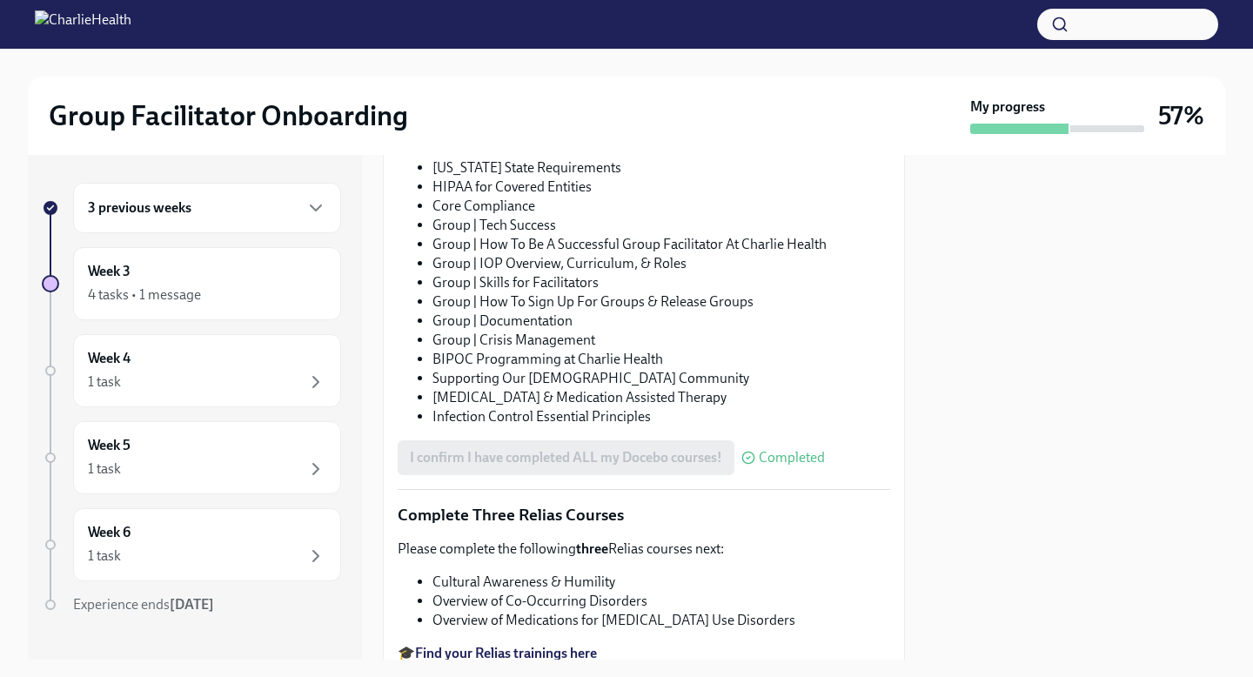
scroll to position [1374, 0]
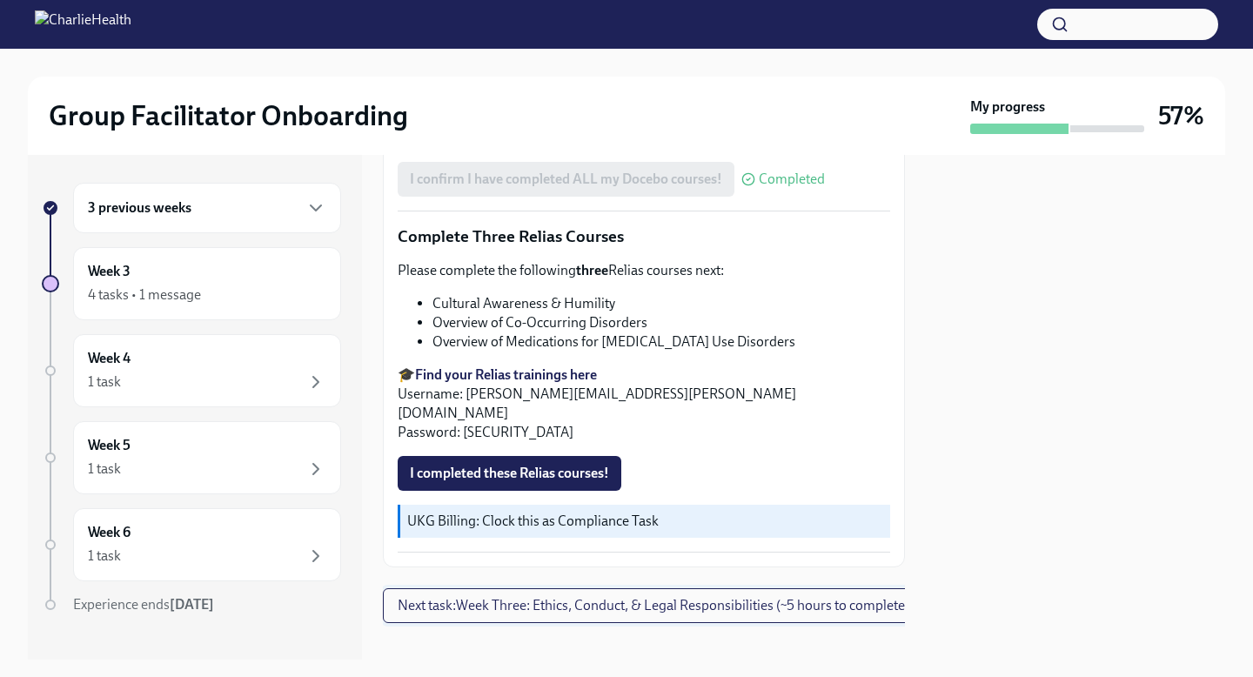
click at [512, 597] on span "Next task : Week Three: Ethics, Conduct, & Legal Responsibilities (~5 hours to …" at bounding box center [654, 605] width 512 height 17
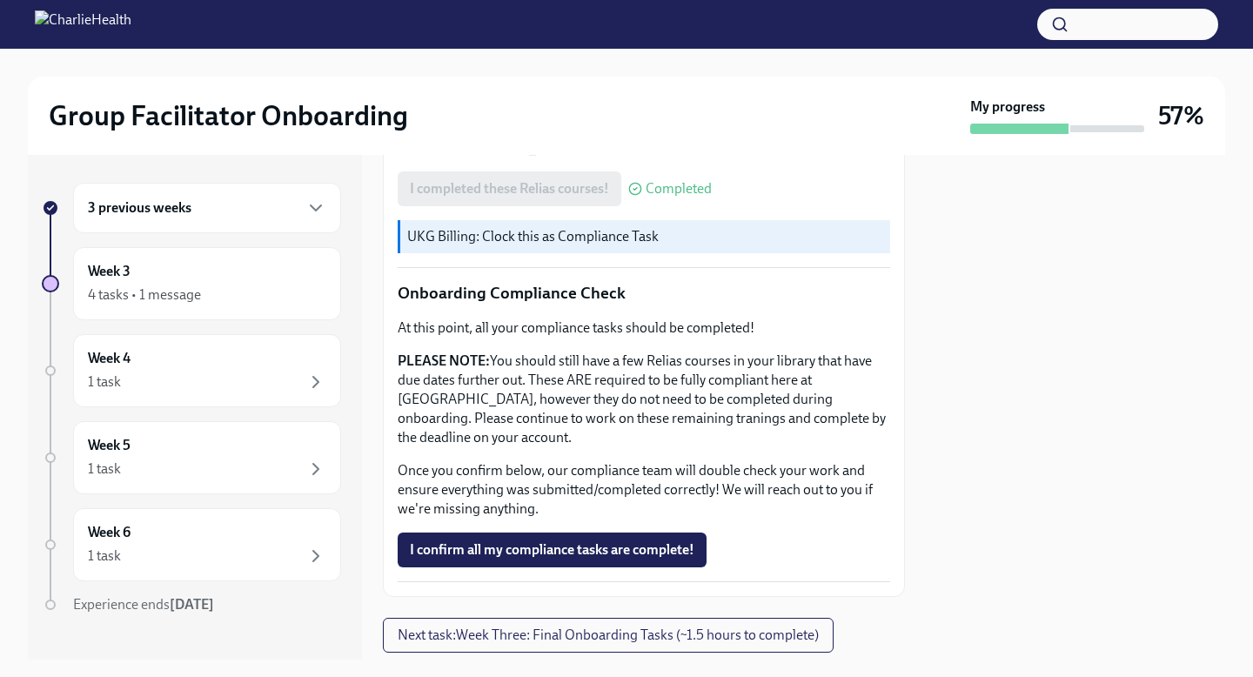
scroll to position [954, 0]
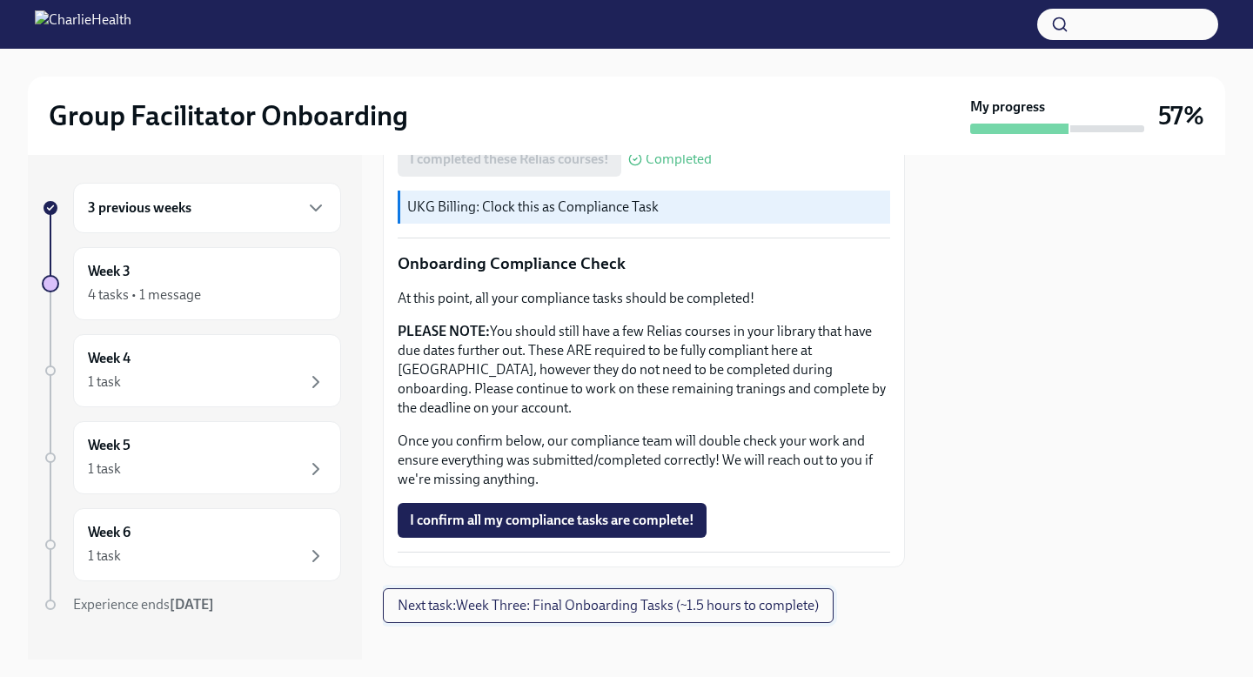
click at [631, 599] on button "Next task : Week Three: Final Onboarding Tasks (~1.5 hours to complete)" at bounding box center [608, 605] width 451 height 35
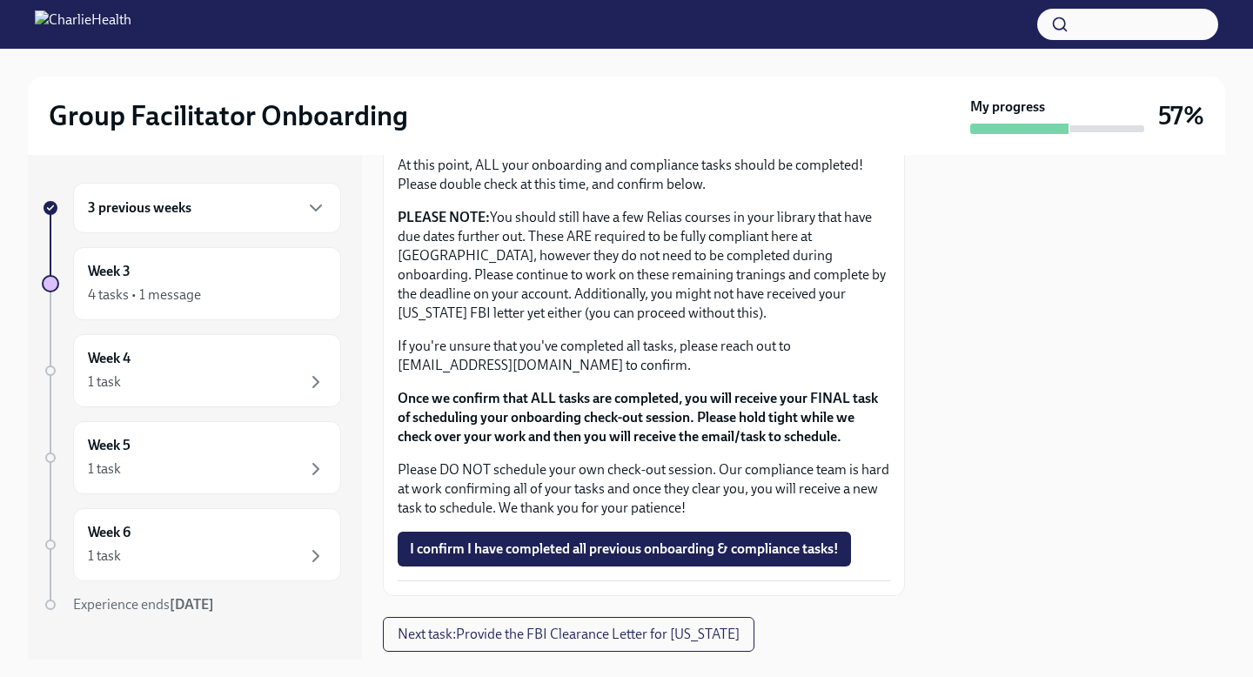
scroll to position [1515, 0]
